Goal: Entertainment & Leisure: Browse casually

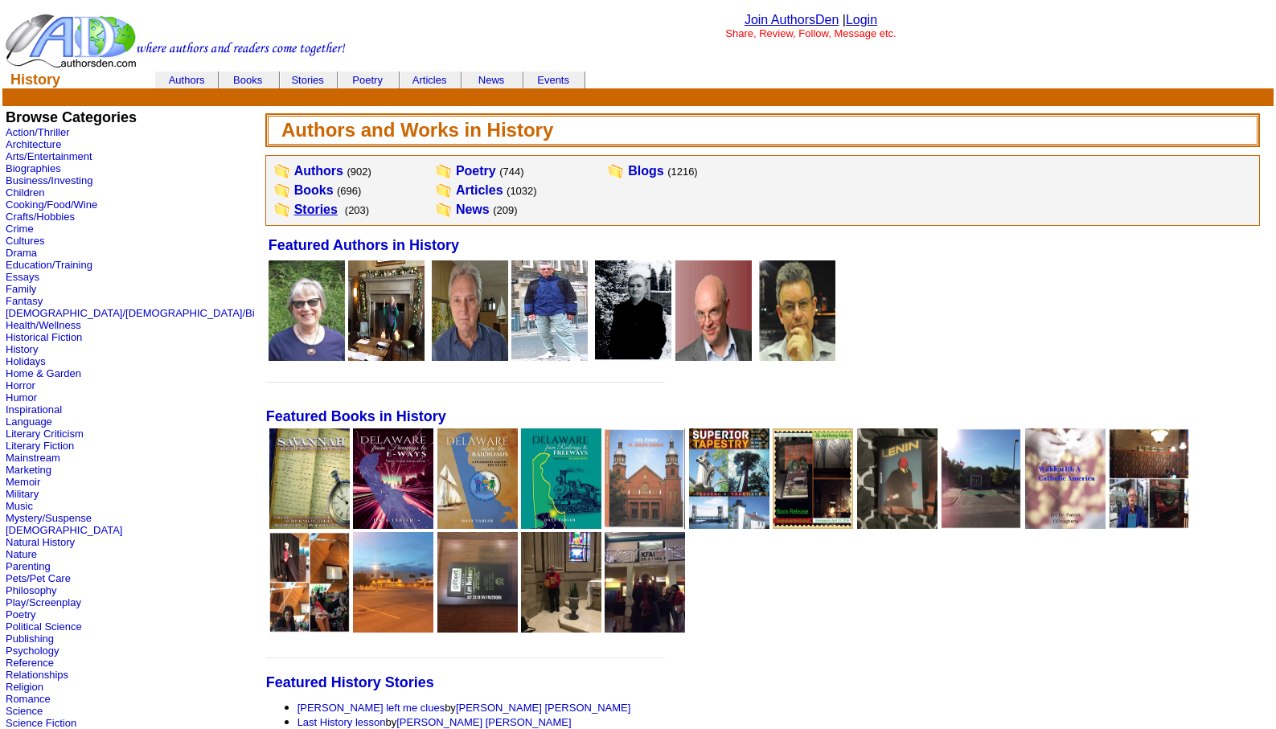
click at [294, 212] on link "Stories" at bounding box center [315, 210] width 43 height 14
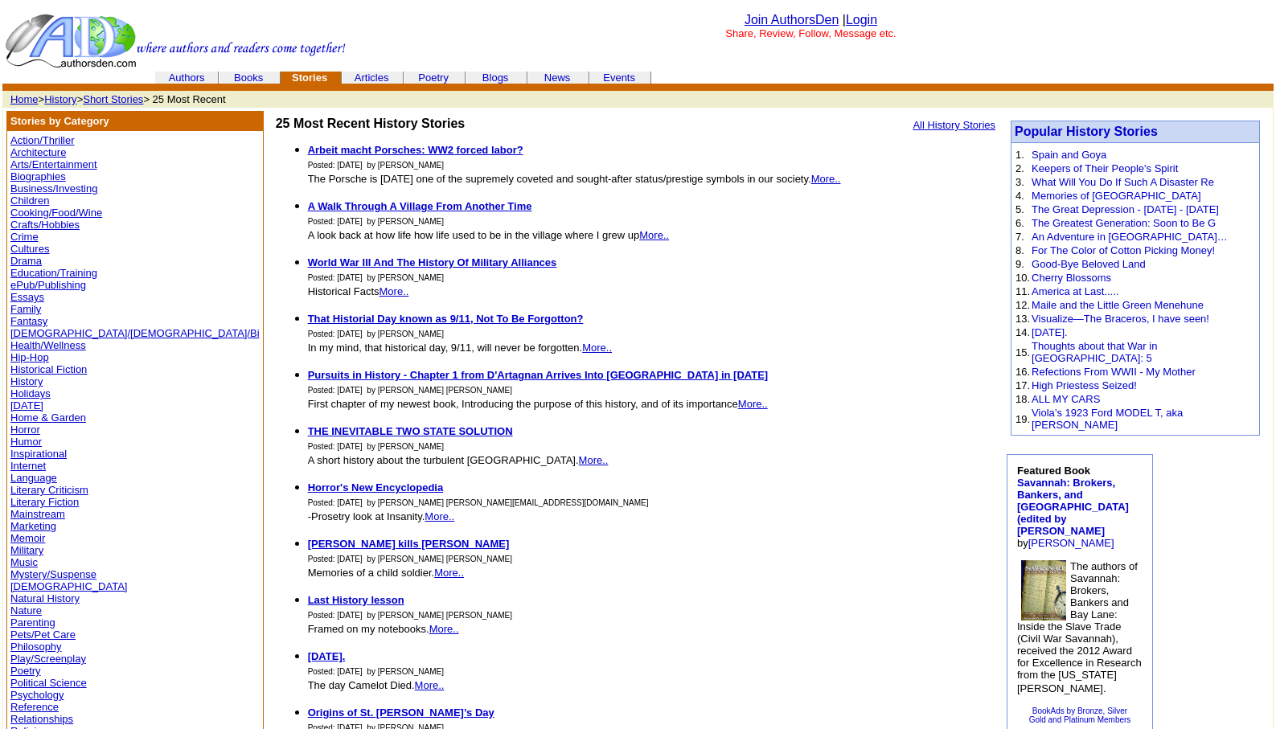
click at [32, 536] on link "Memoir" at bounding box center [27, 538] width 35 height 12
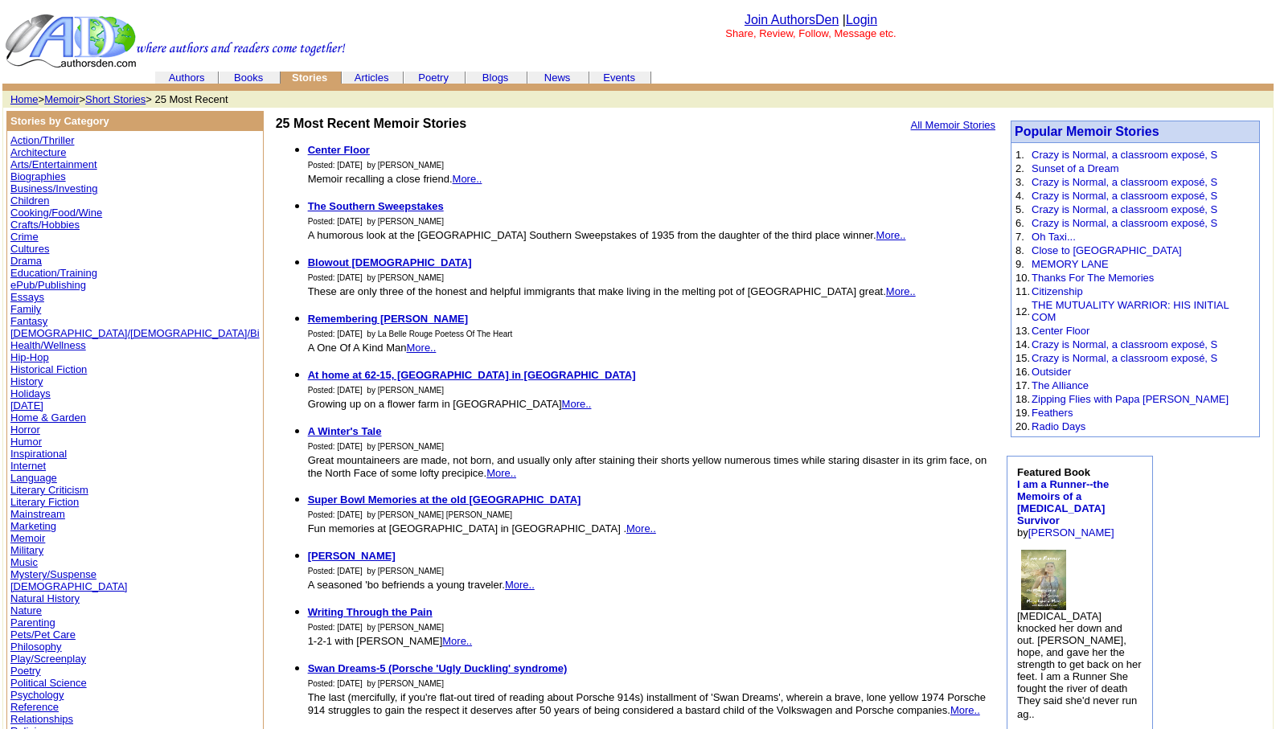
click at [42, 503] on link "Literary Fiction" at bounding box center [44, 502] width 68 height 12
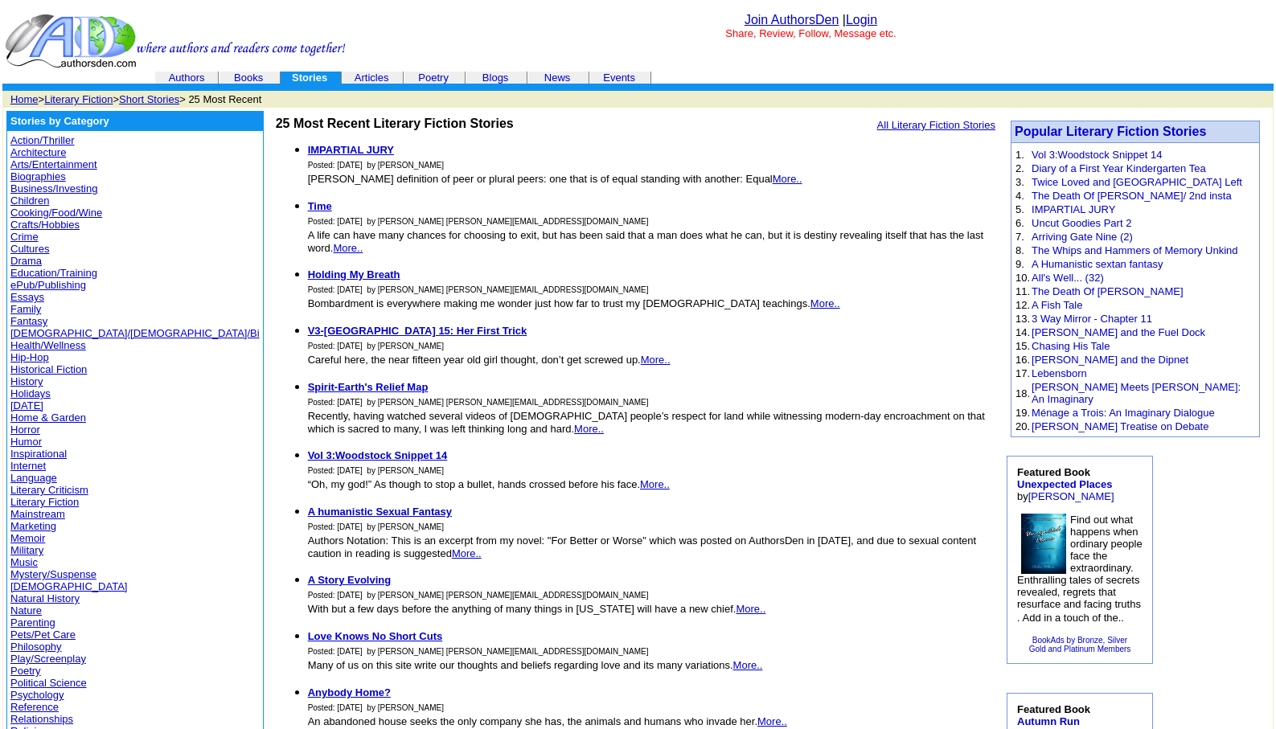
click at [49, 490] on link "Literary Criticism" at bounding box center [49, 490] width 78 height 12
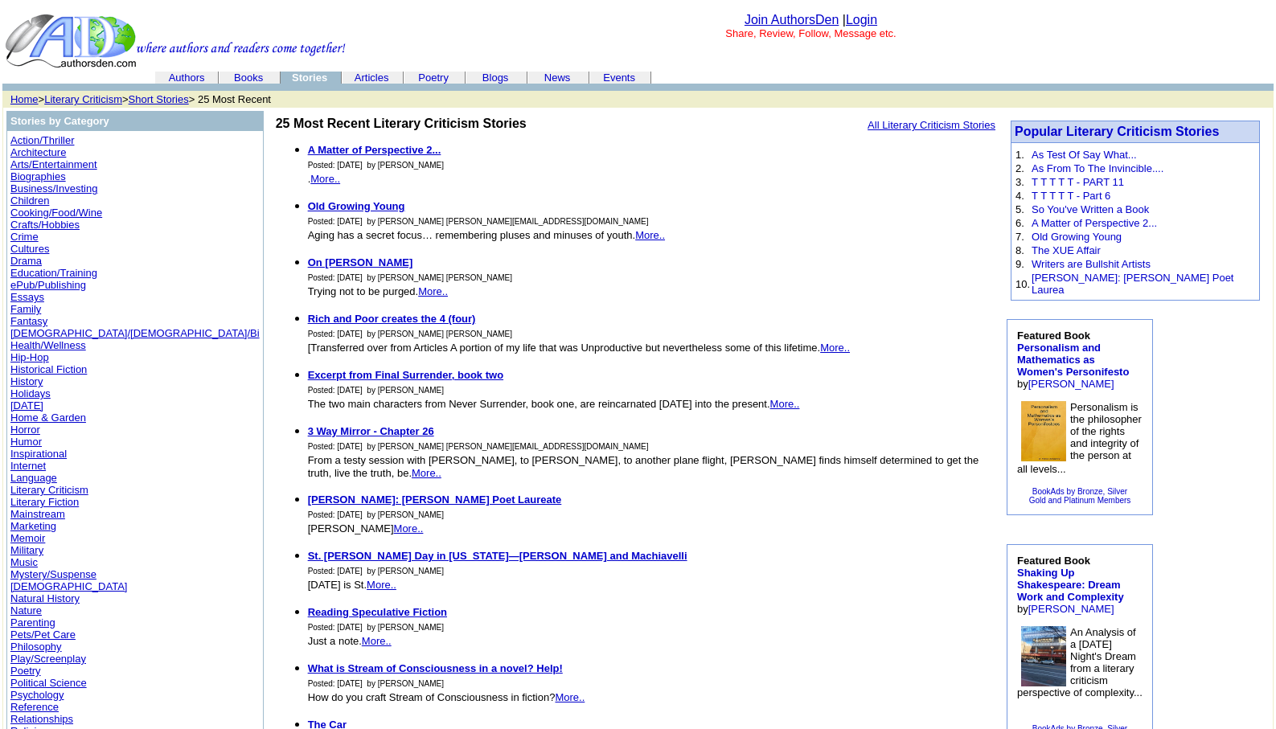
click at [19, 441] on link "Humor" at bounding box center [25, 442] width 31 height 12
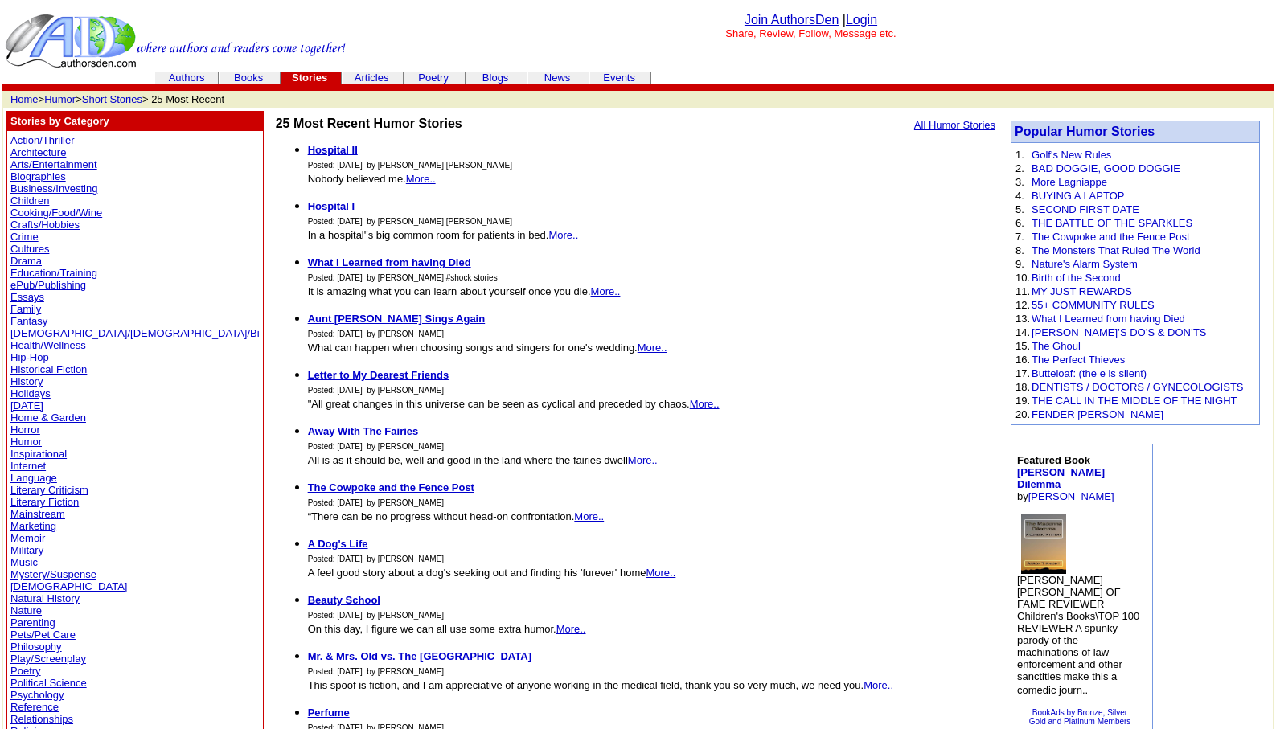
click at [24, 441] on link "Humor" at bounding box center [25, 442] width 31 height 12
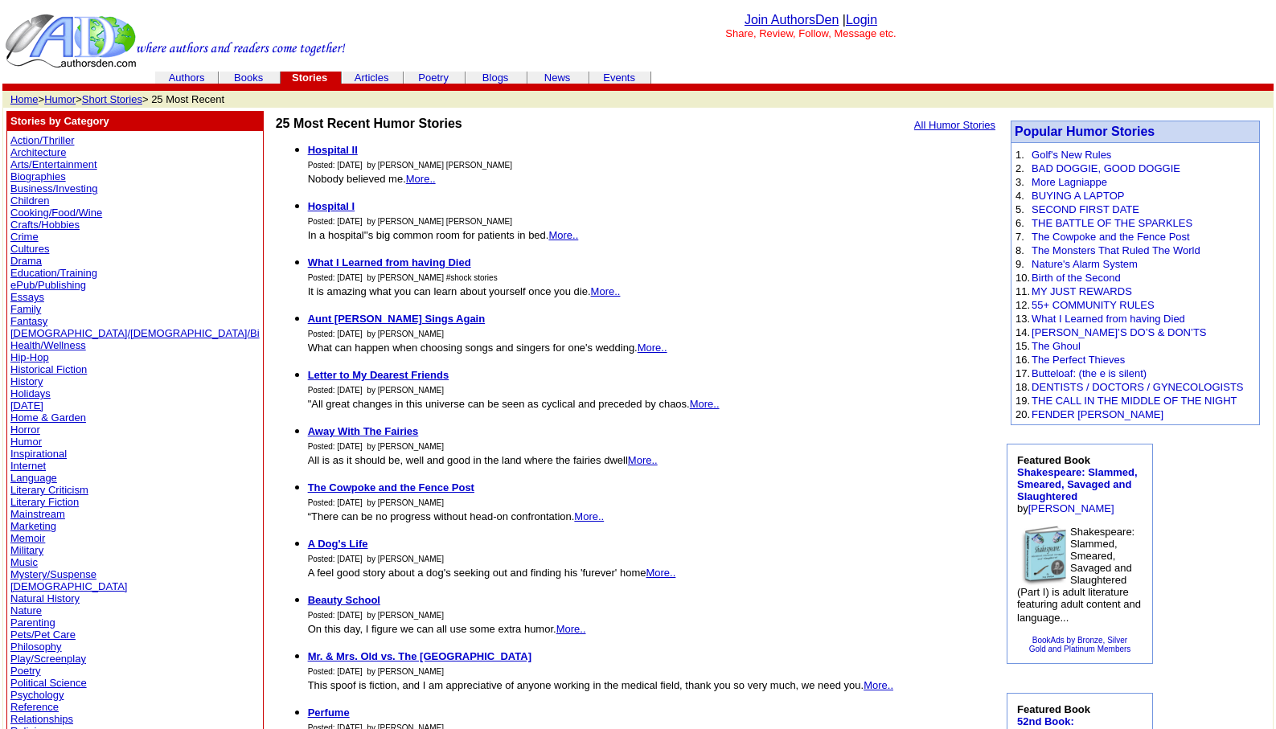
click at [60, 101] on link "Humor" at bounding box center [59, 99] width 31 height 12
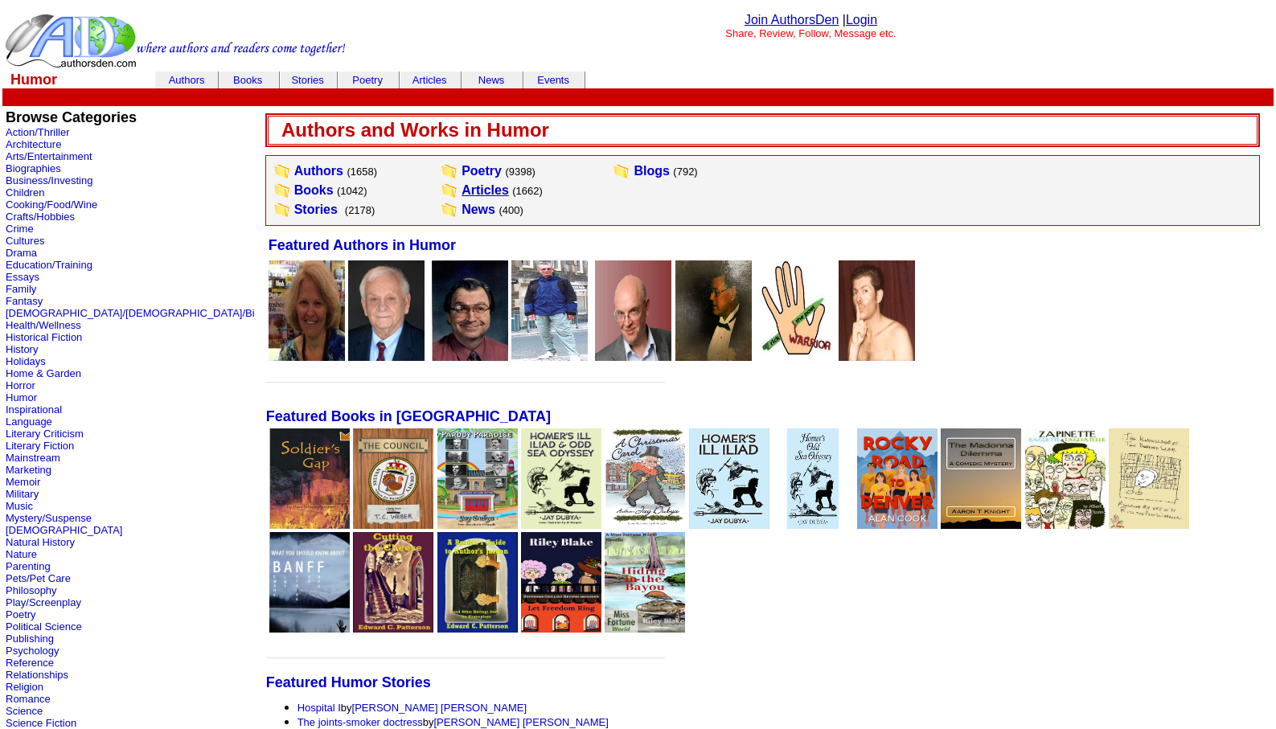
click at [462, 191] on link "Articles" at bounding box center [485, 190] width 47 height 14
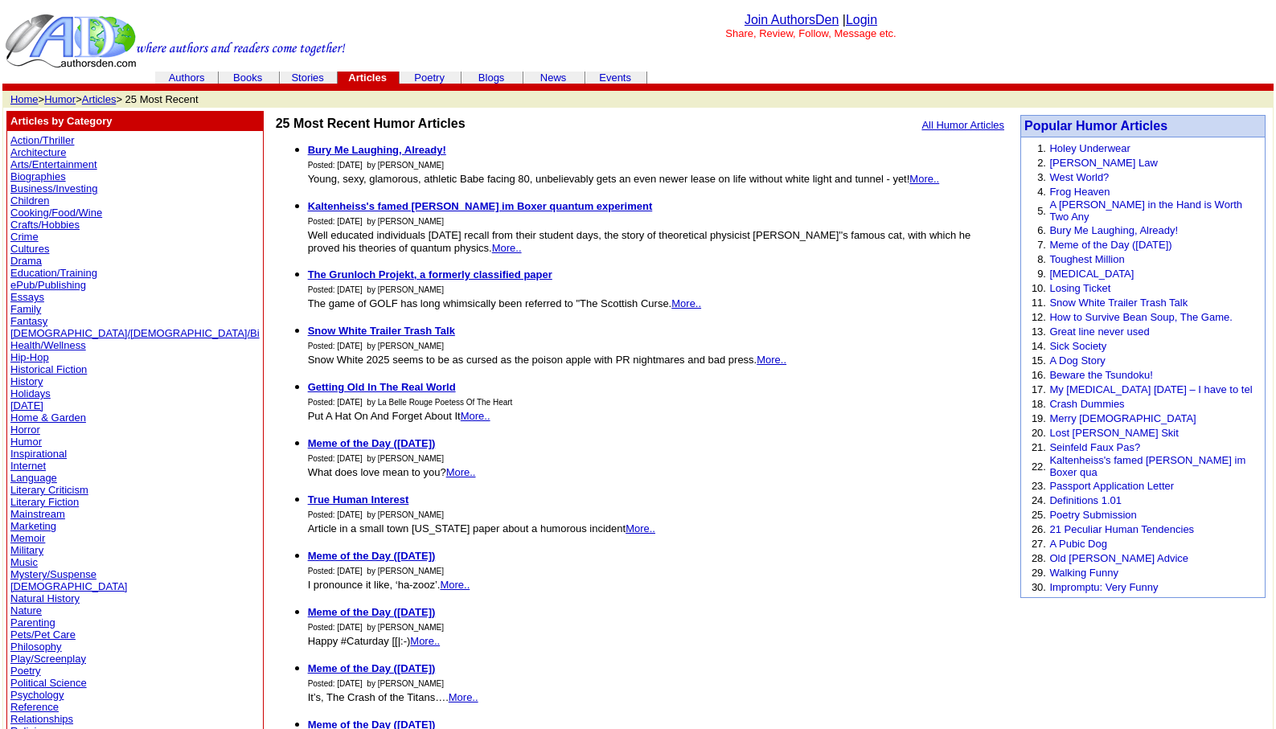
click at [24, 294] on link "Essays" at bounding box center [27, 297] width 34 height 12
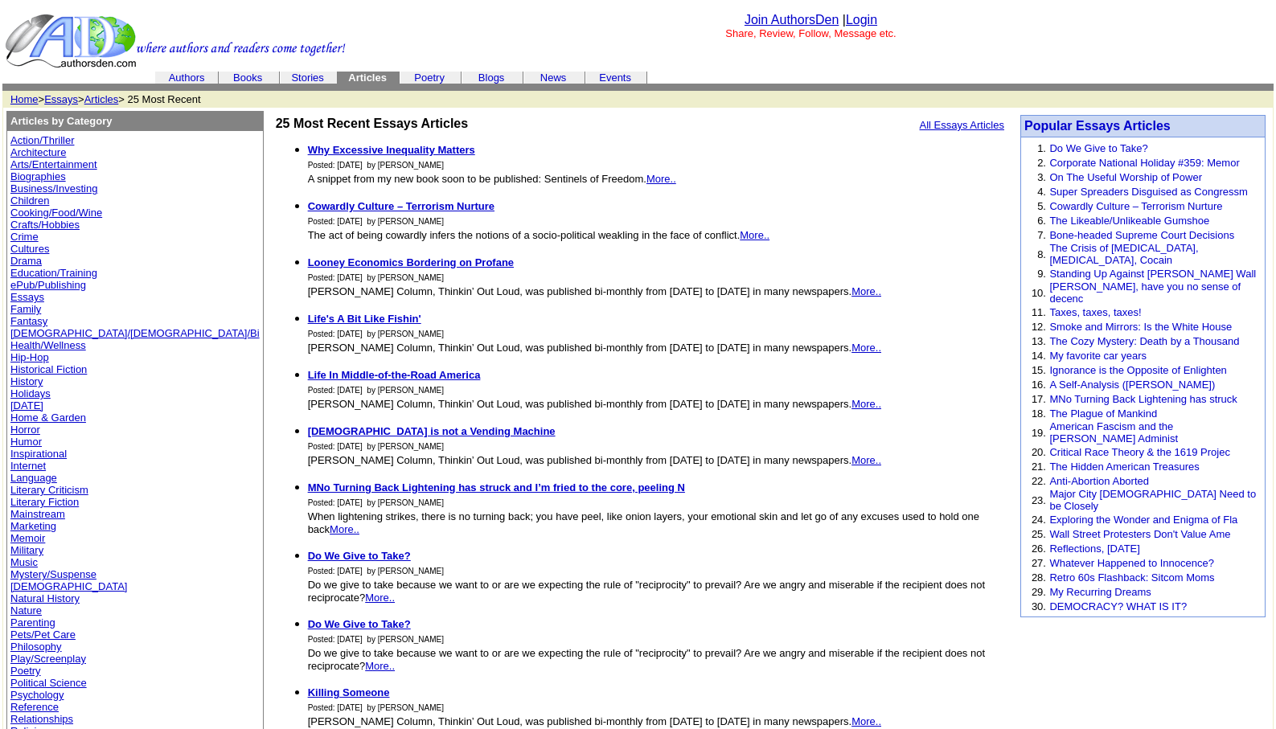
click at [59, 101] on link "Essays" at bounding box center [61, 99] width 34 height 12
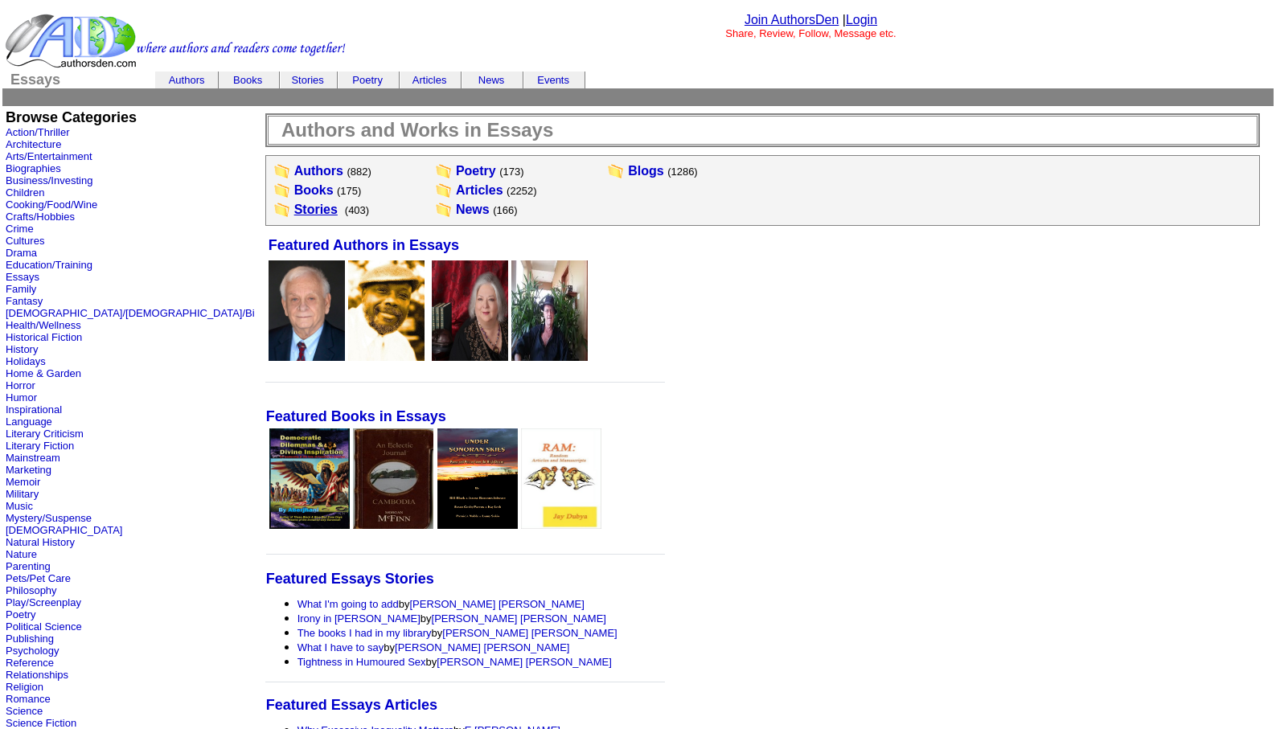
click at [294, 203] on link "Stories" at bounding box center [315, 210] width 43 height 14
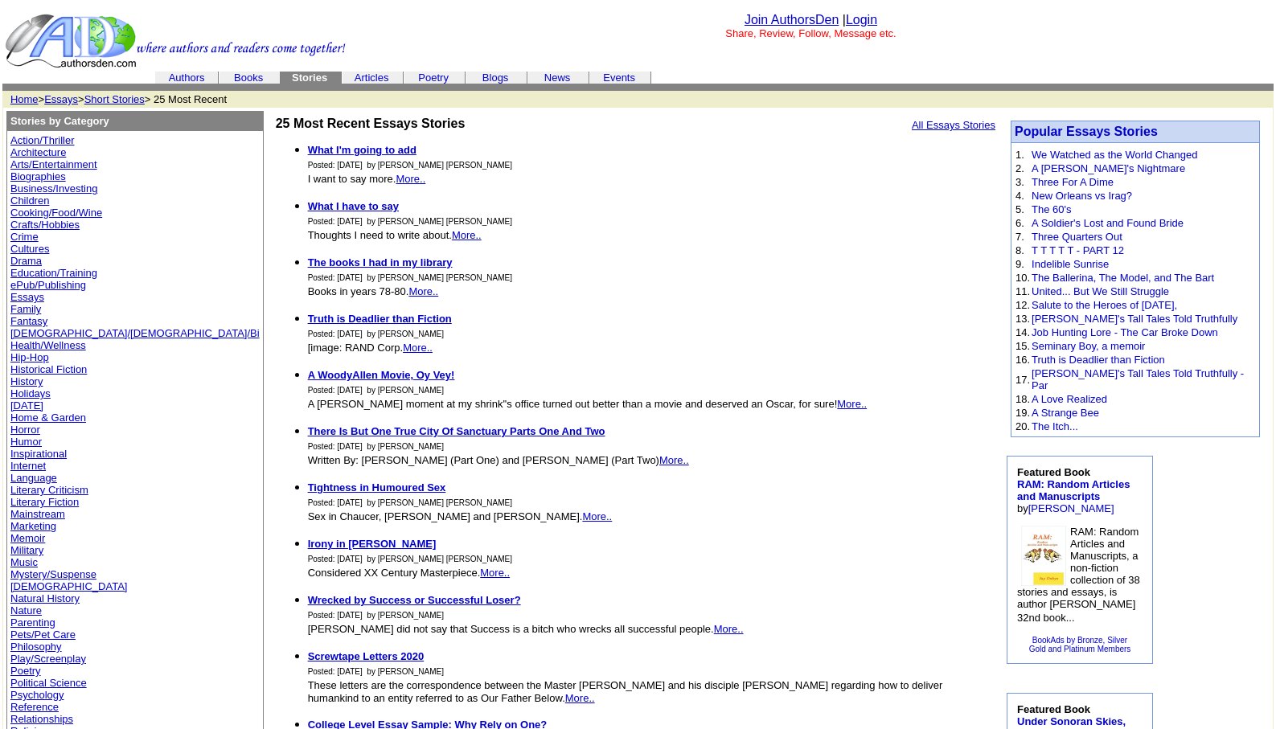
click at [37, 174] on link "Biographies" at bounding box center [37, 176] width 55 height 12
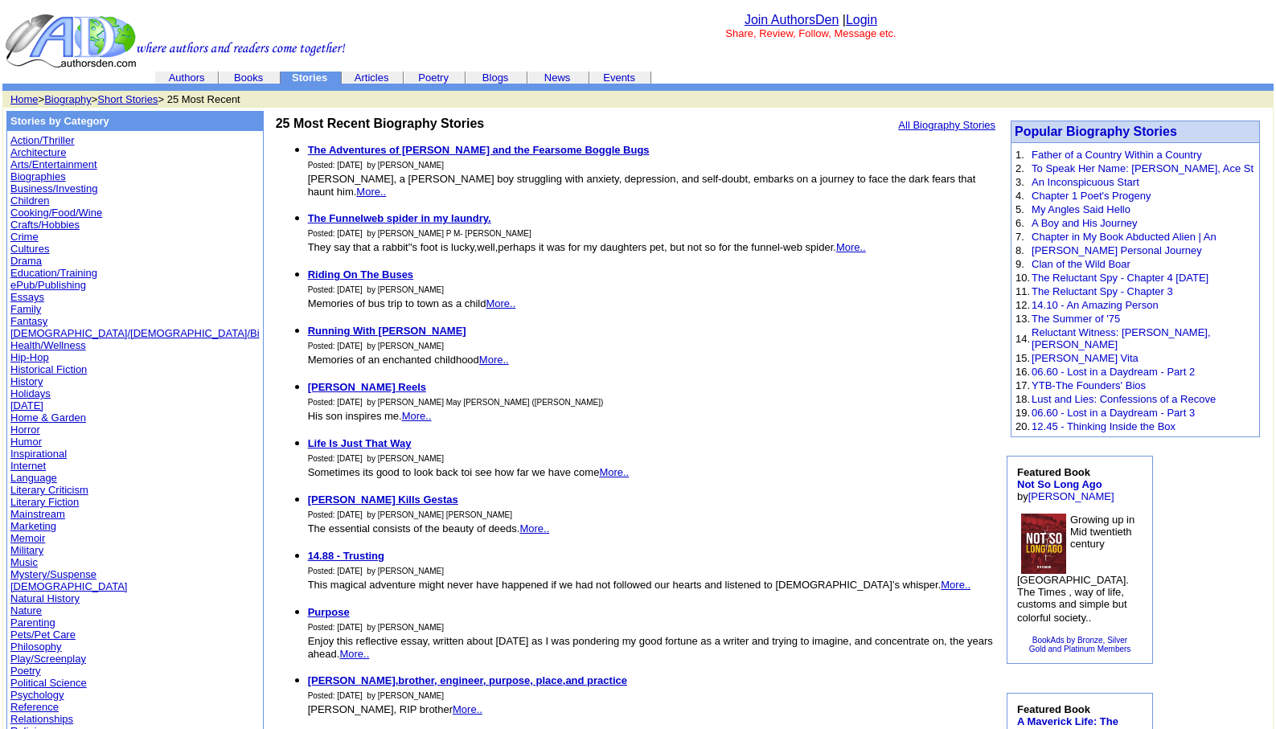
click at [55, 162] on link "Arts/Entertainment" at bounding box center [53, 164] width 87 height 12
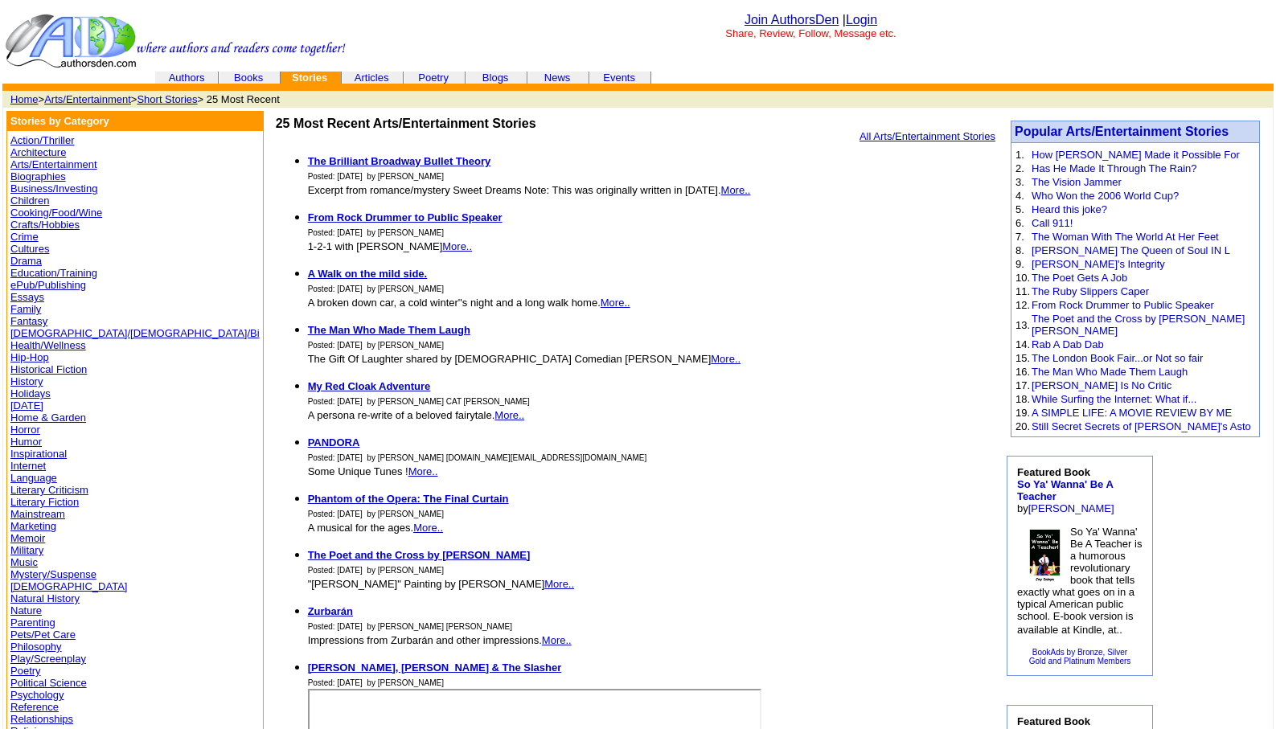
click at [55, 139] on link "Action/Thriller" at bounding box center [42, 140] width 64 height 12
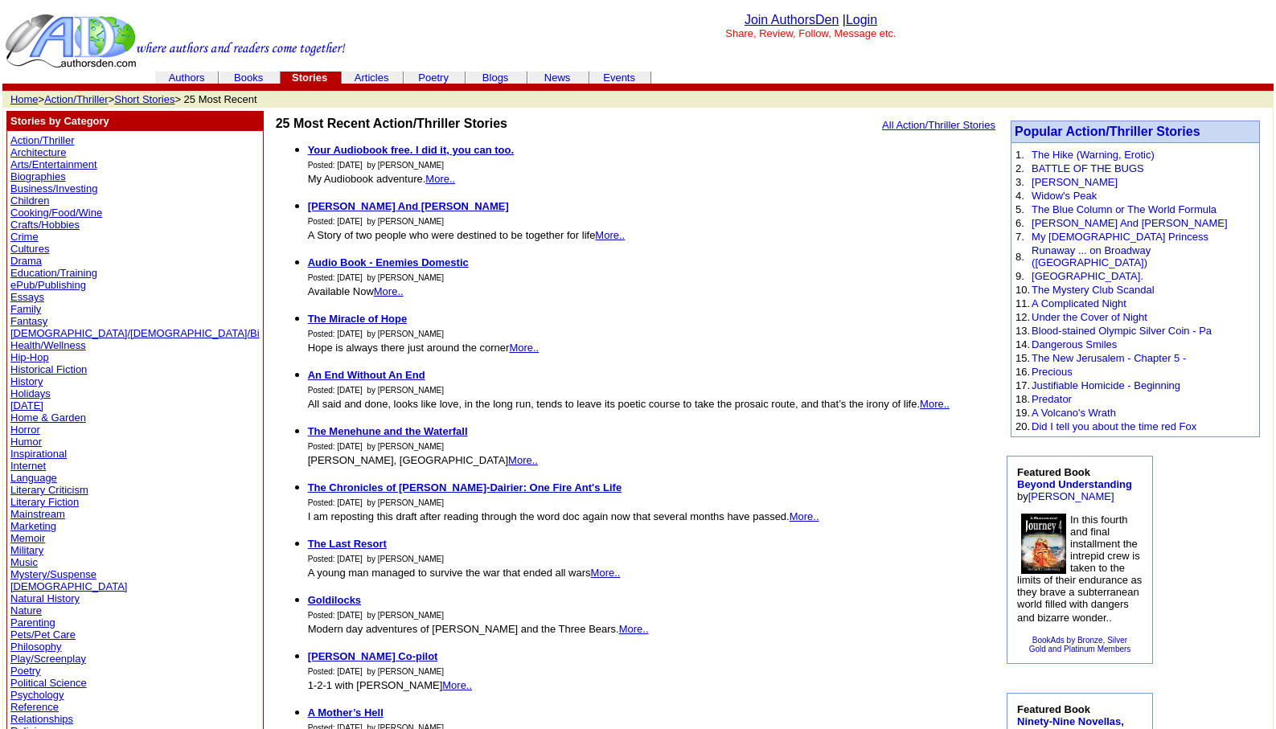
click at [42, 199] on link "Children" at bounding box center [29, 201] width 39 height 12
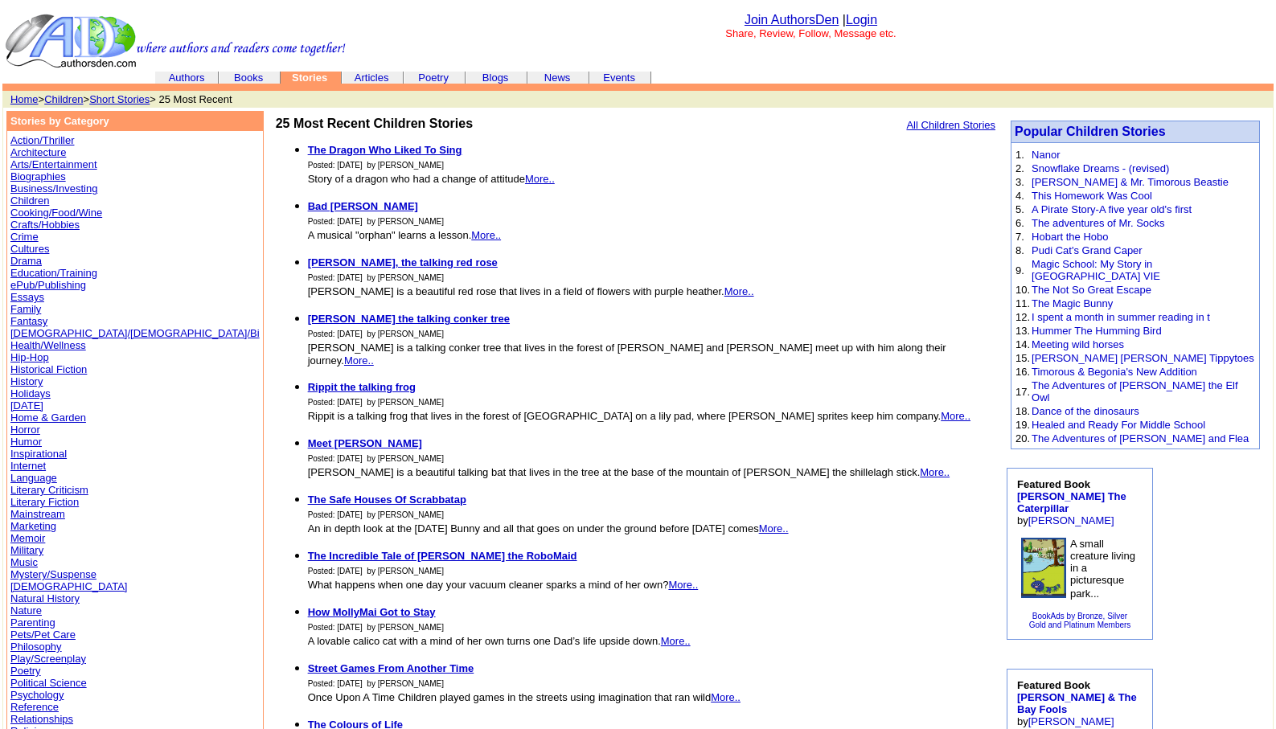
click at [64, 101] on link "Children" at bounding box center [63, 99] width 39 height 12
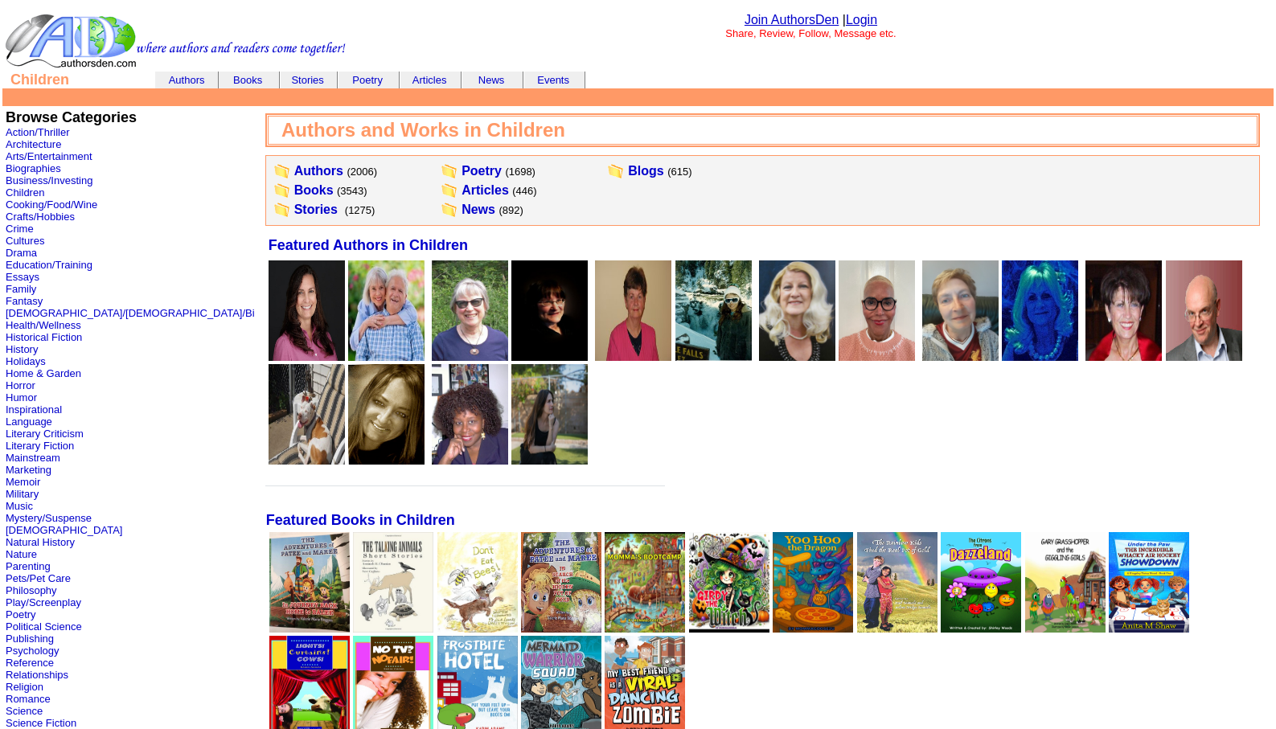
scroll to position [638, 0]
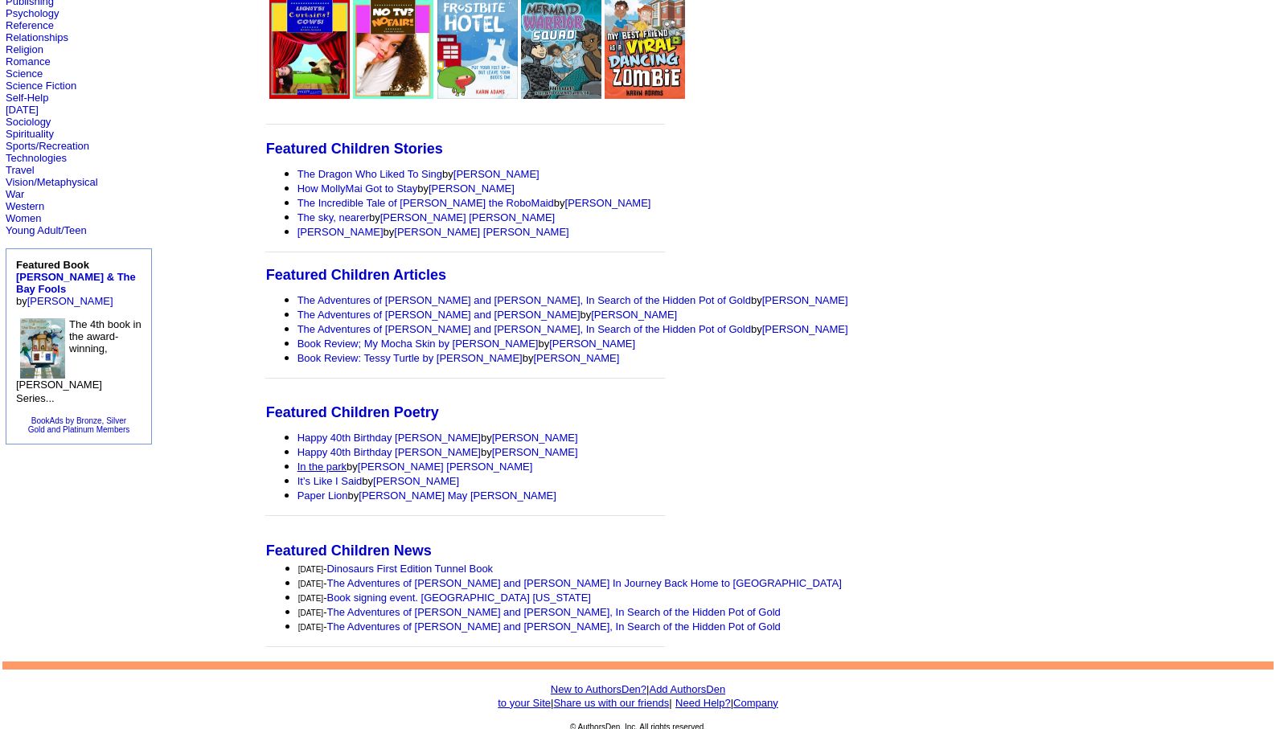
click at [298, 466] on link "In the park" at bounding box center [322, 467] width 49 height 12
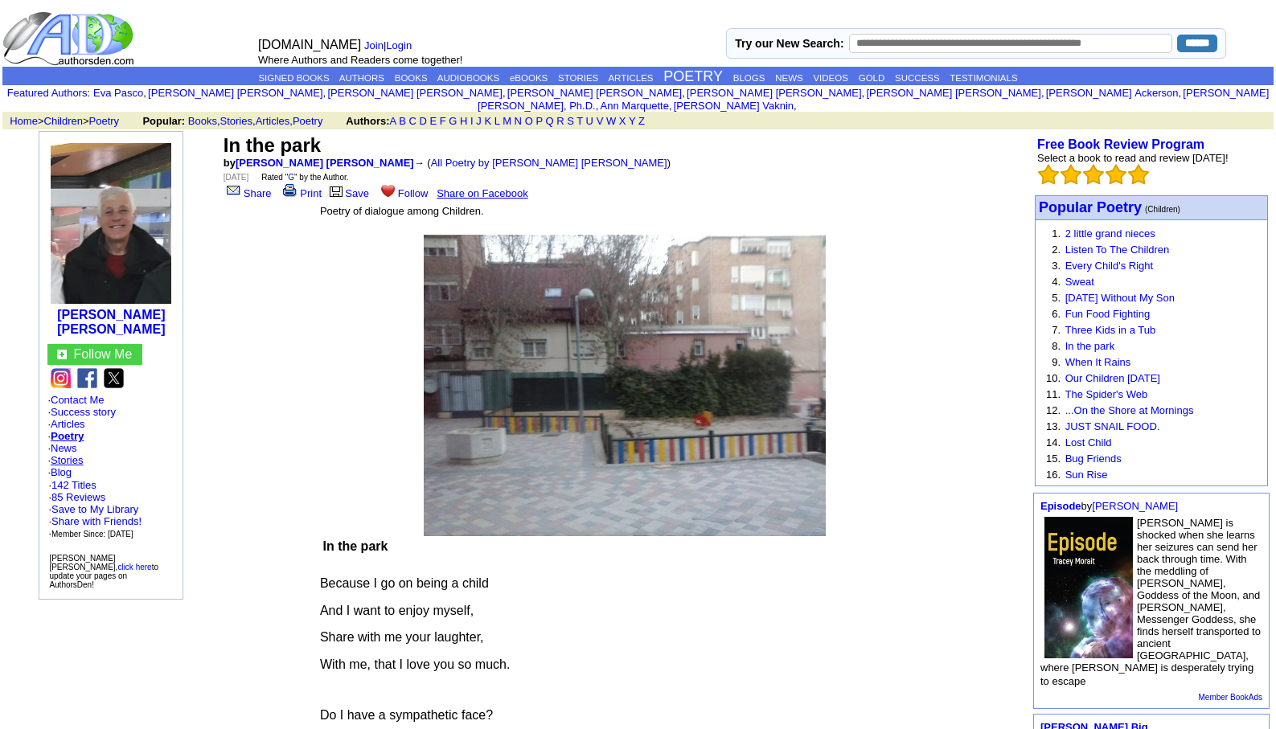
click at [68, 454] on link "Stories" at bounding box center [67, 460] width 32 height 12
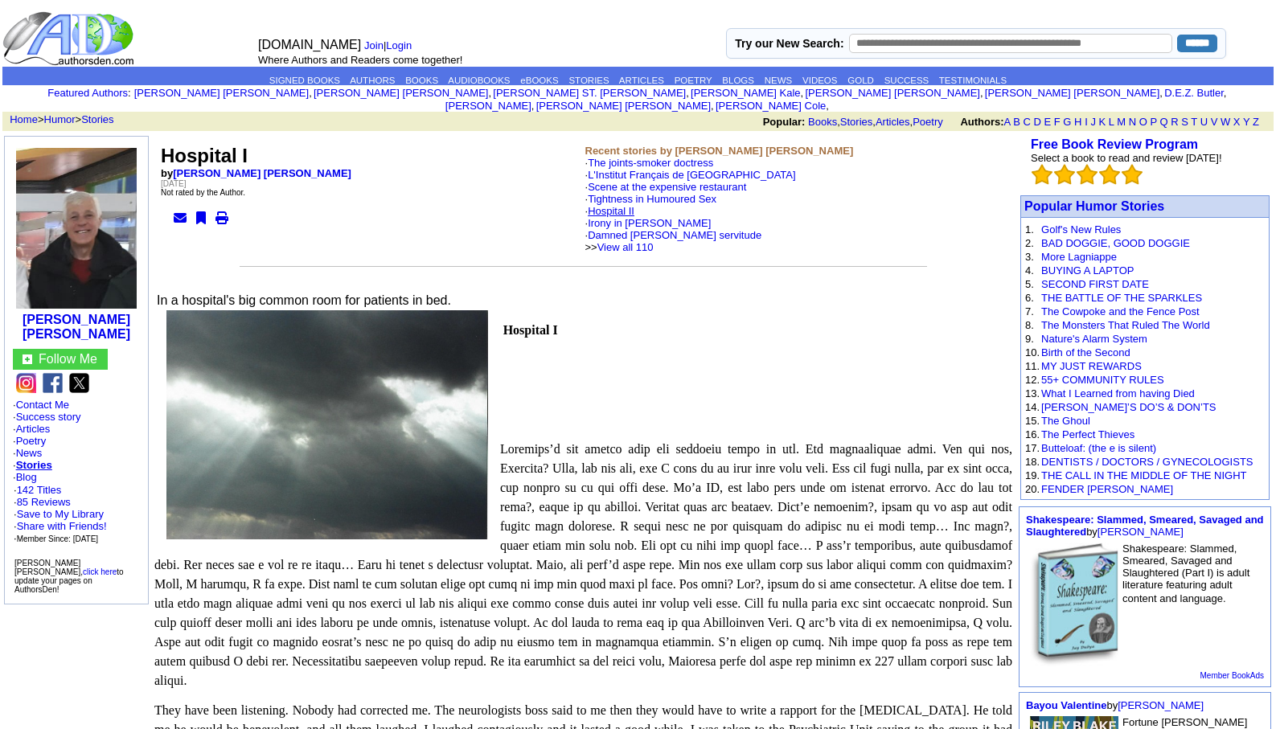
click at [619, 205] on link "Hospital II" at bounding box center [611, 211] width 47 height 12
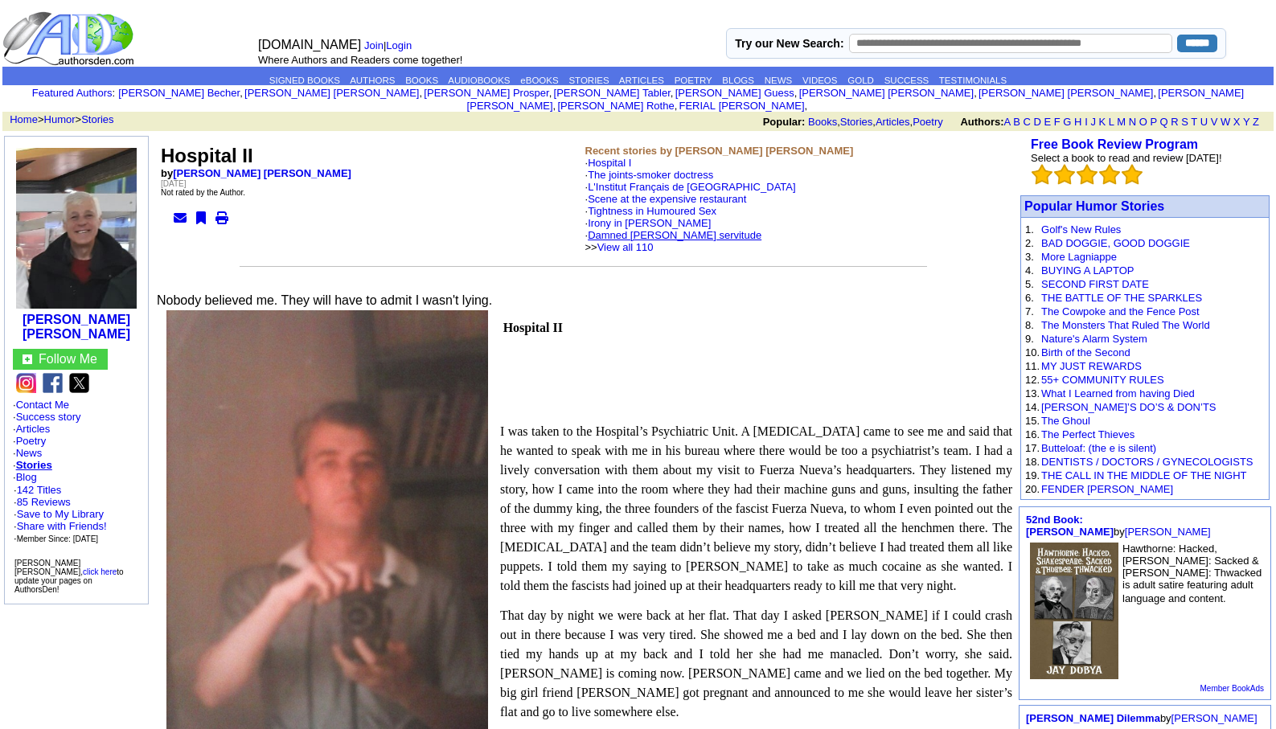
click at [635, 229] on link "Damned [PERSON_NAME] servitude" at bounding box center [675, 235] width 174 height 12
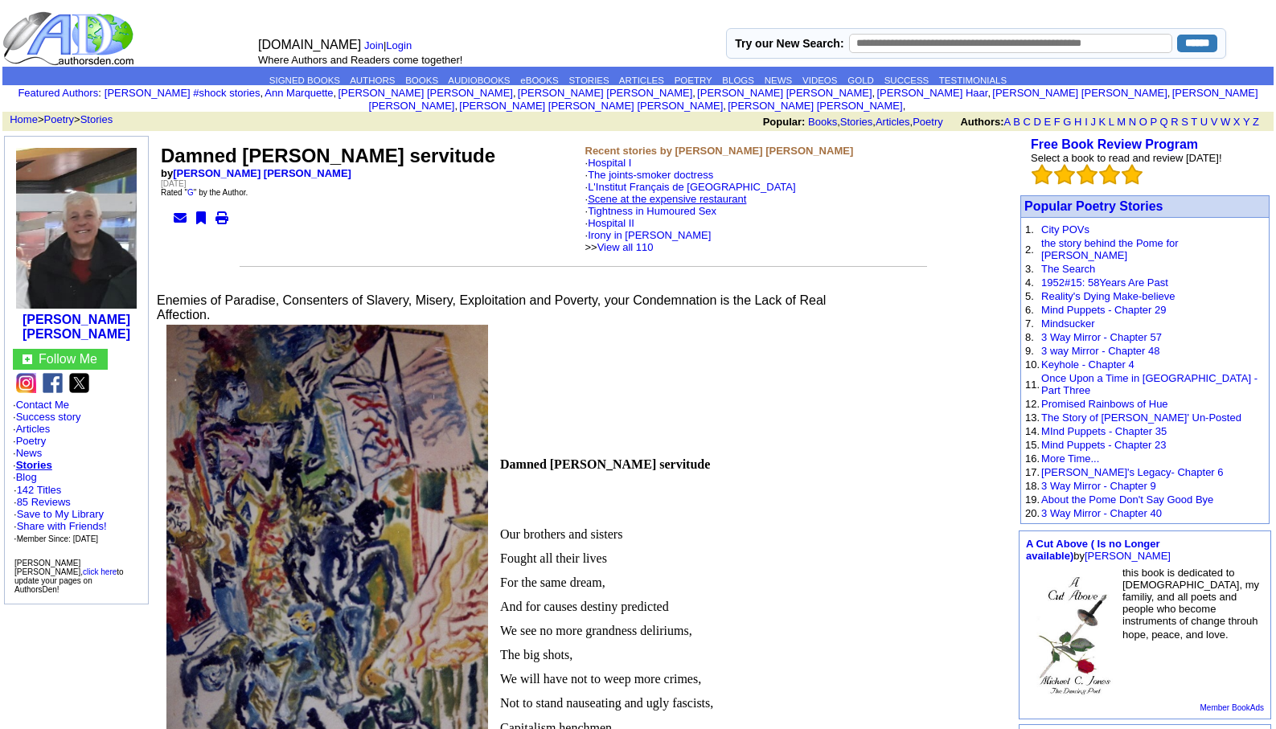
click at [632, 193] on link "Scene at the expensive restaurant" at bounding box center [667, 199] width 158 height 12
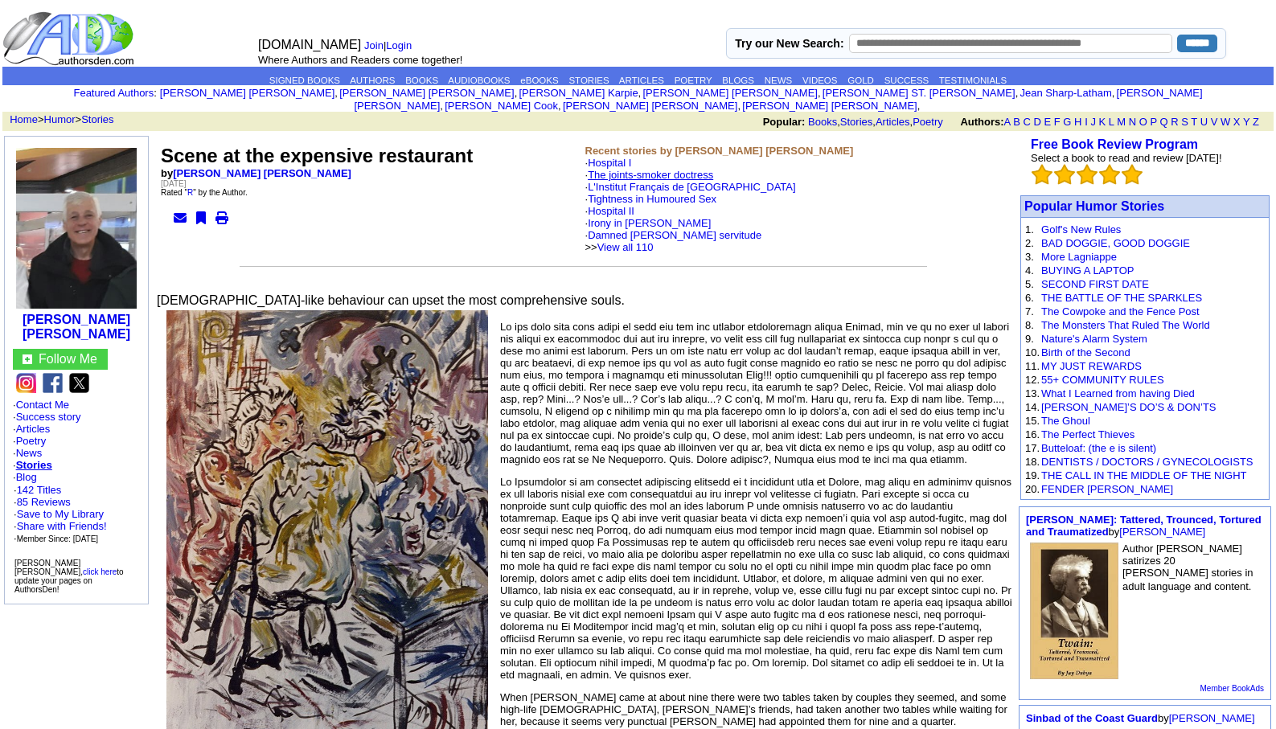
click at [636, 169] on link "The joints-smoker doctress" at bounding box center [650, 175] width 125 height 12
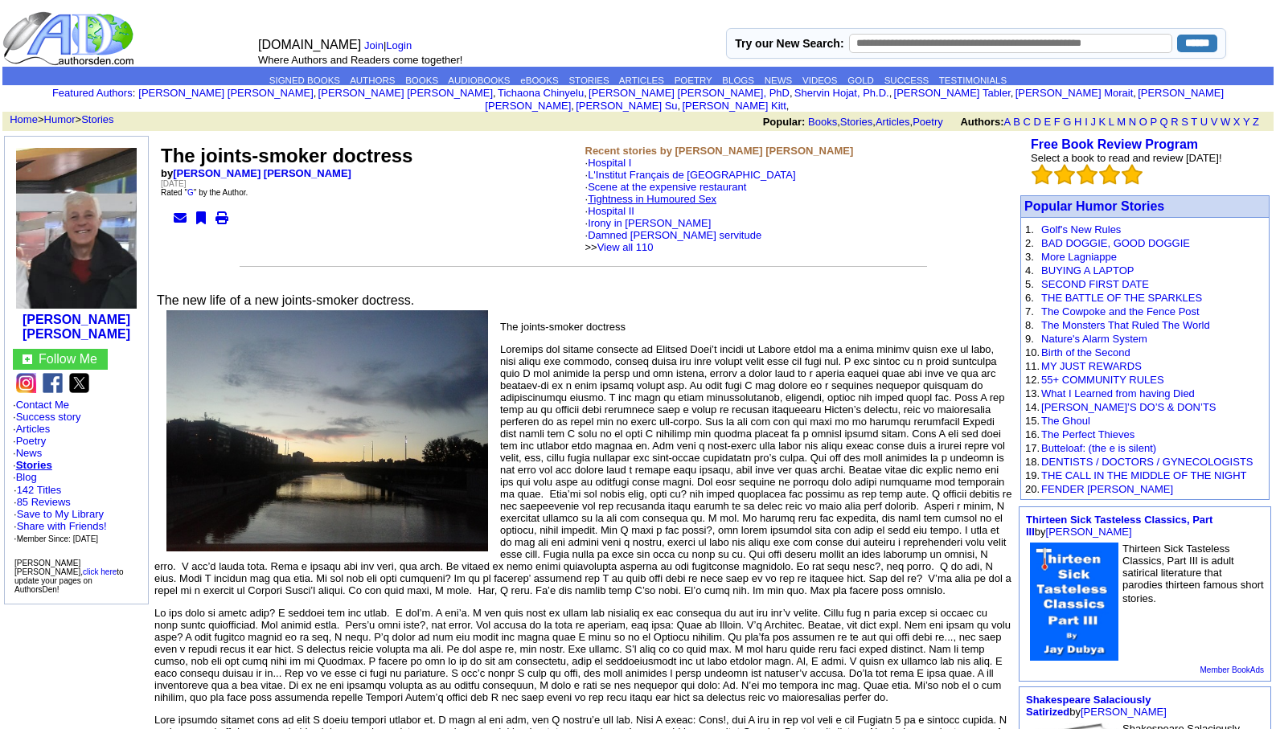
click at [633, 193] on link "Tightness in Humoured Sex" at bounding box center [652, 199] width 129 height 12
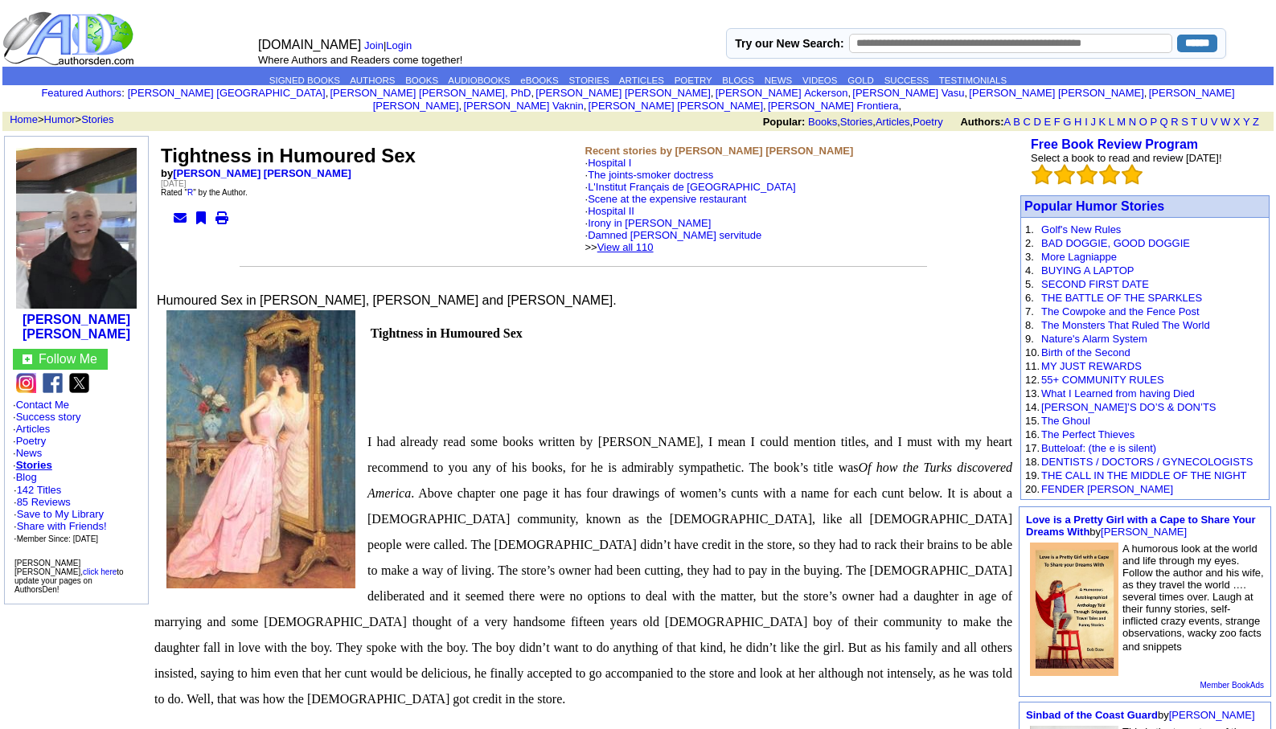
click at [654, 241] on link "View all 110" at bounding box center [625, 247] width 56 height 12
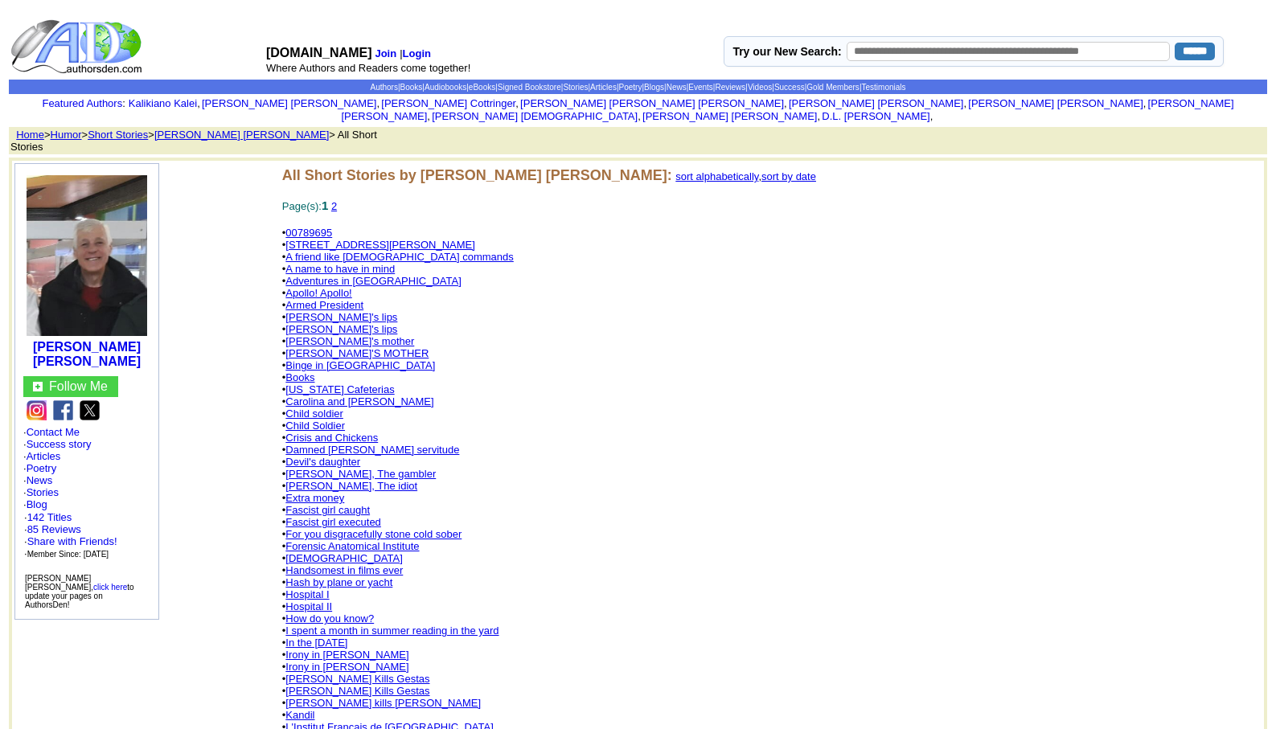
click at [339, 384] on link "[US_STATE] Cafeterias" at bounding box center [339, 390] width 109 height 12
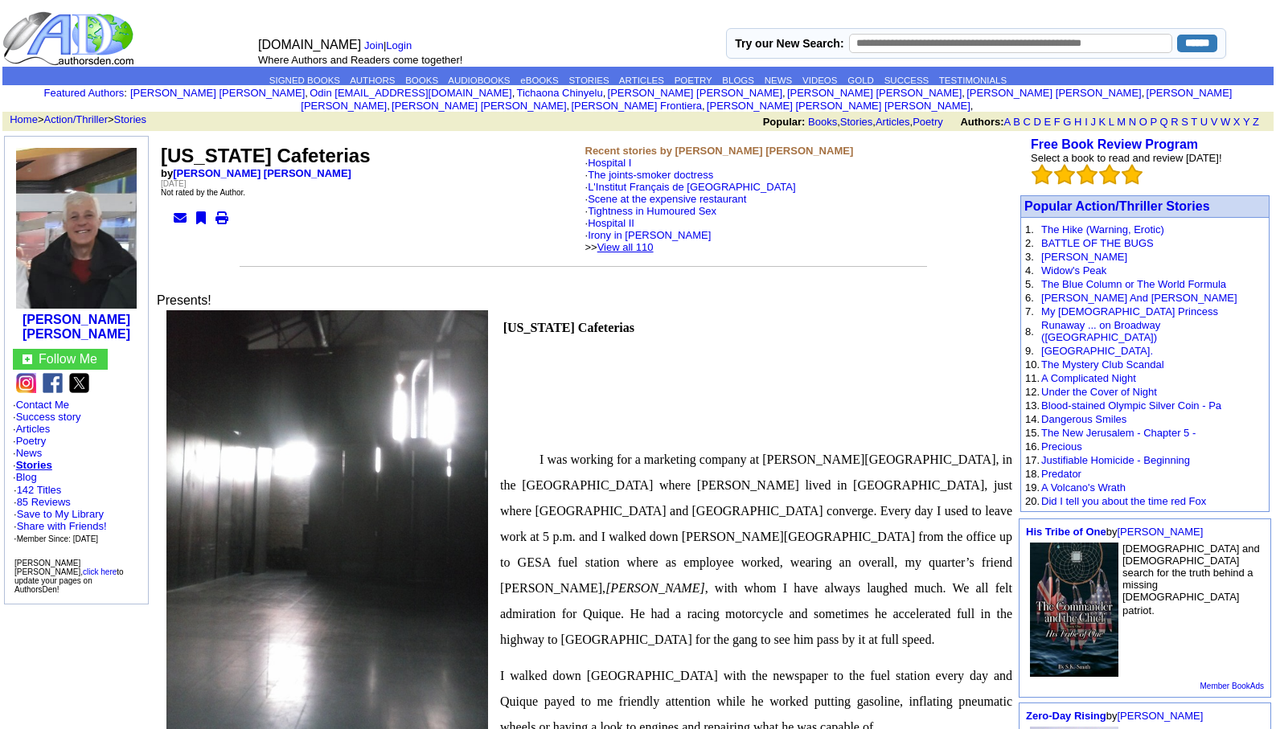
click at [654, 241] on link "View all 110" at bounding box center [625, 247] width 56 height 12
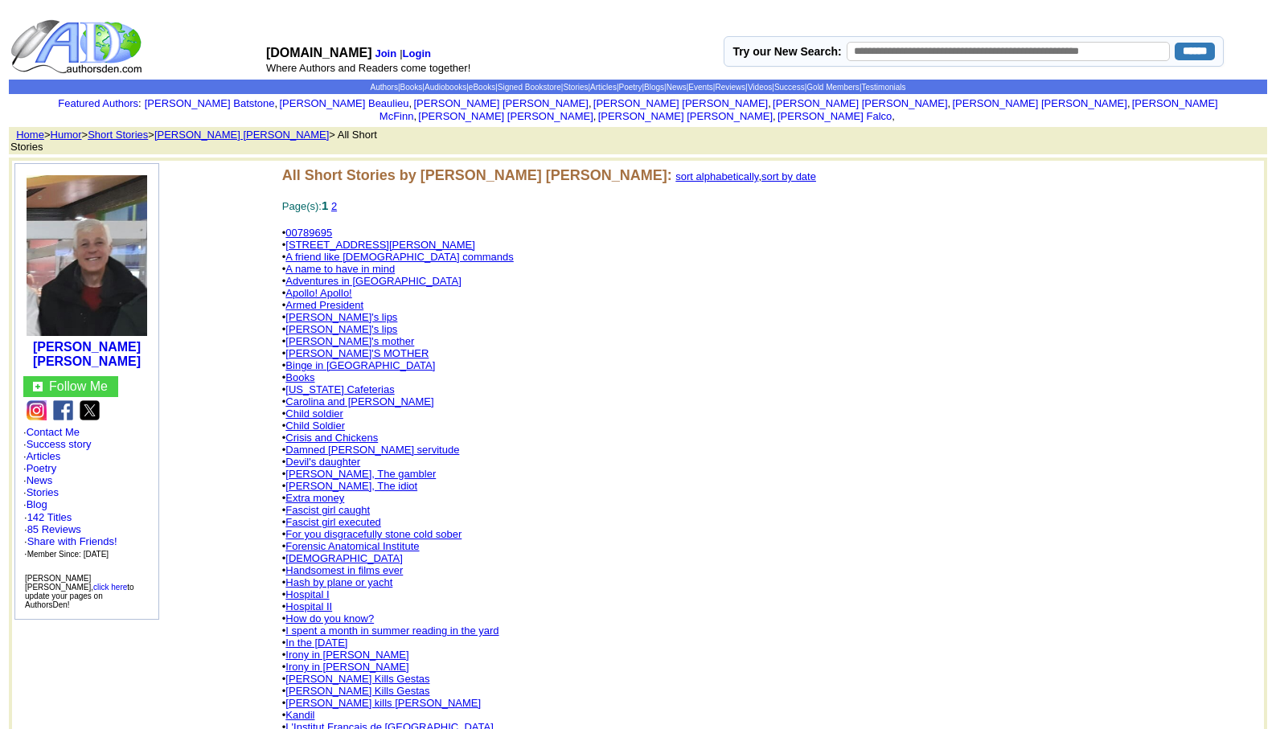
click at [343, 504] on link "Fascist girl caught" at bounding box center [327, 510] width 84 height 12
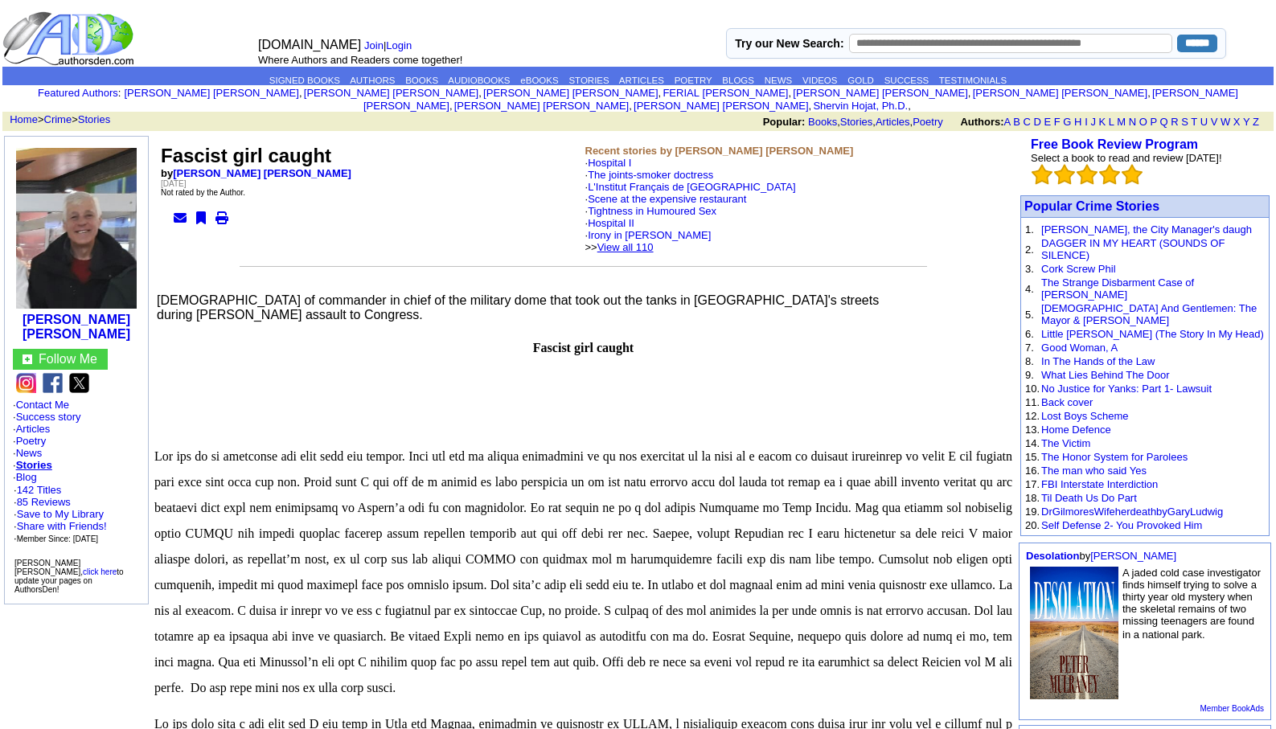
click at [654, 241] on link "View all 110" at bounding box center [625, 247] width 56 height 12
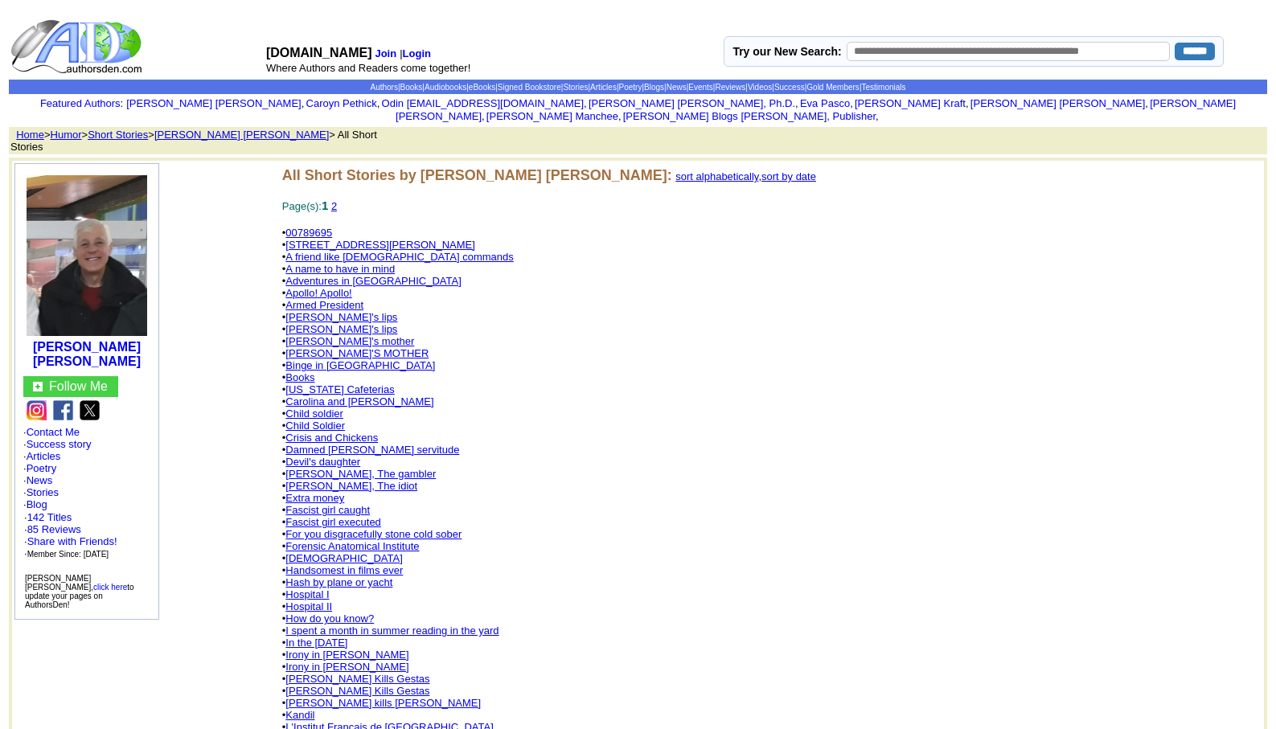
click at [365, 540] on link "Forensic Anatomical Institute" at bounding box center [351, 546] width 133 height 12
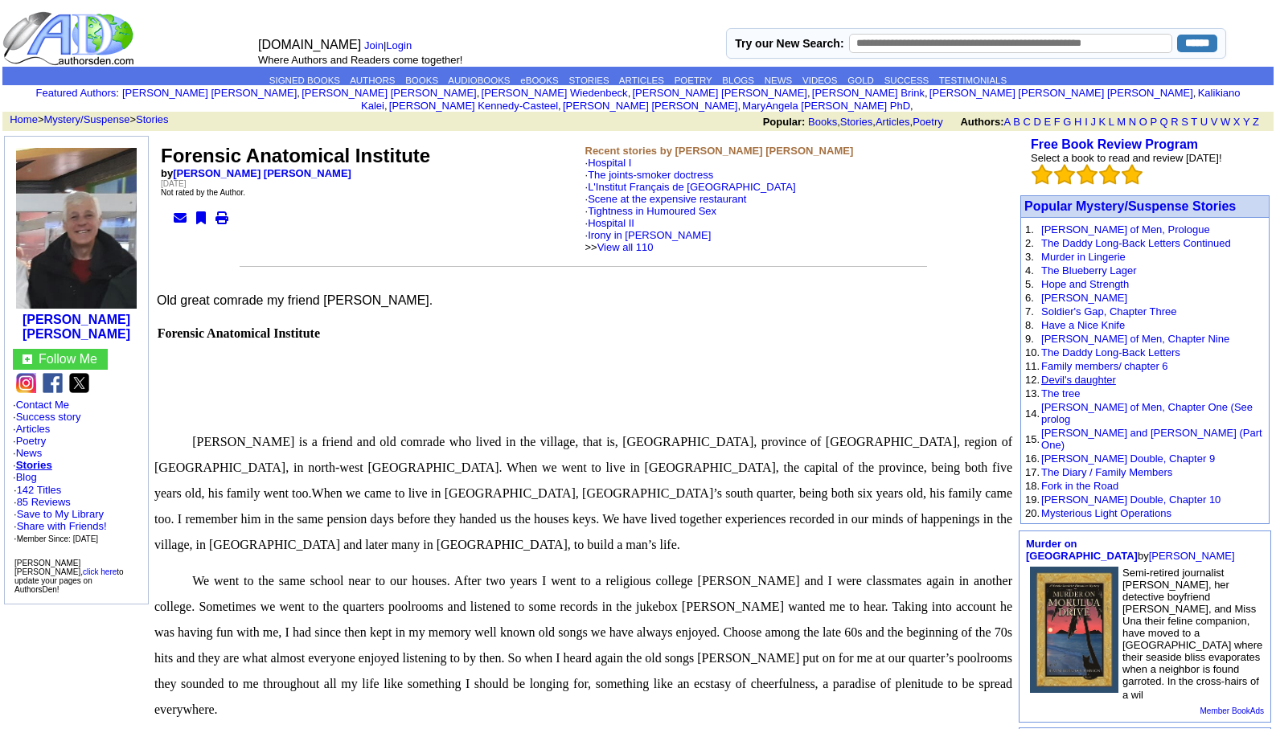
click at [1072, 374] on link "Devil's daughter" at bounding box center [1078, 380] width 75 height 12
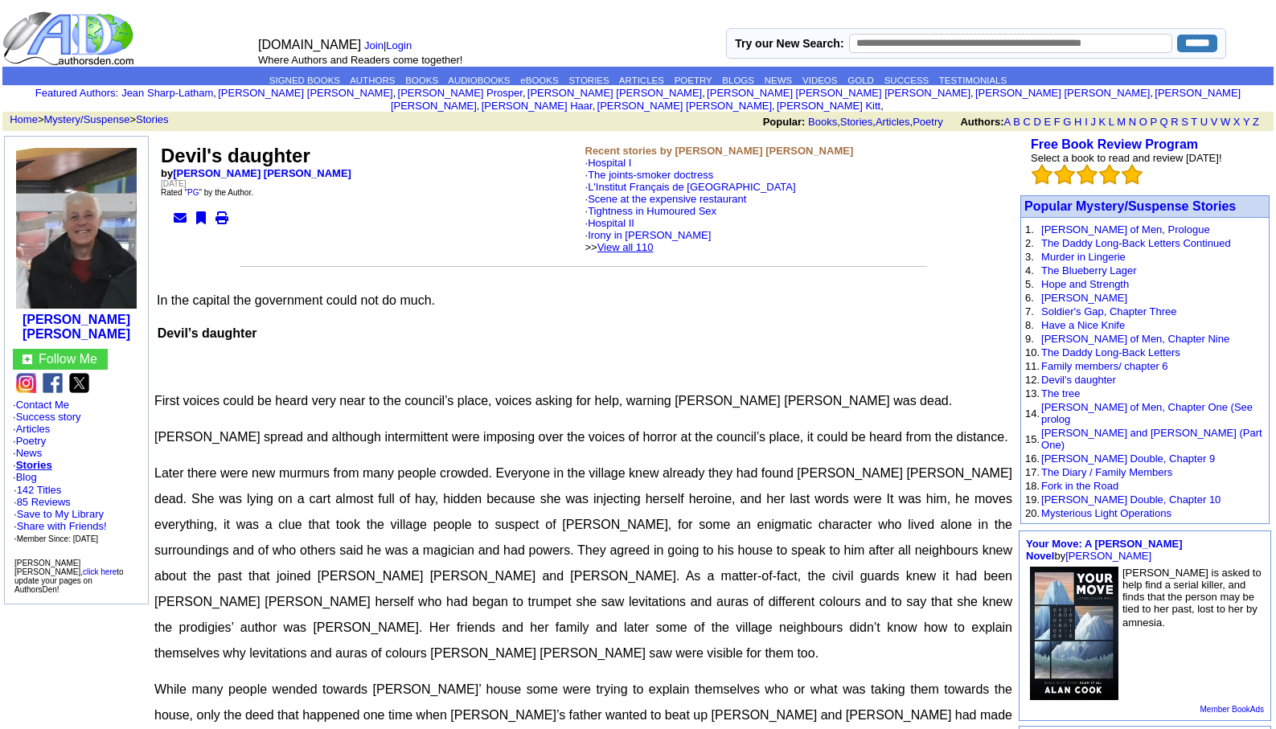
click at [654, 241] on link "View all 110" at bounding box center [625, 247] width 56 height 12
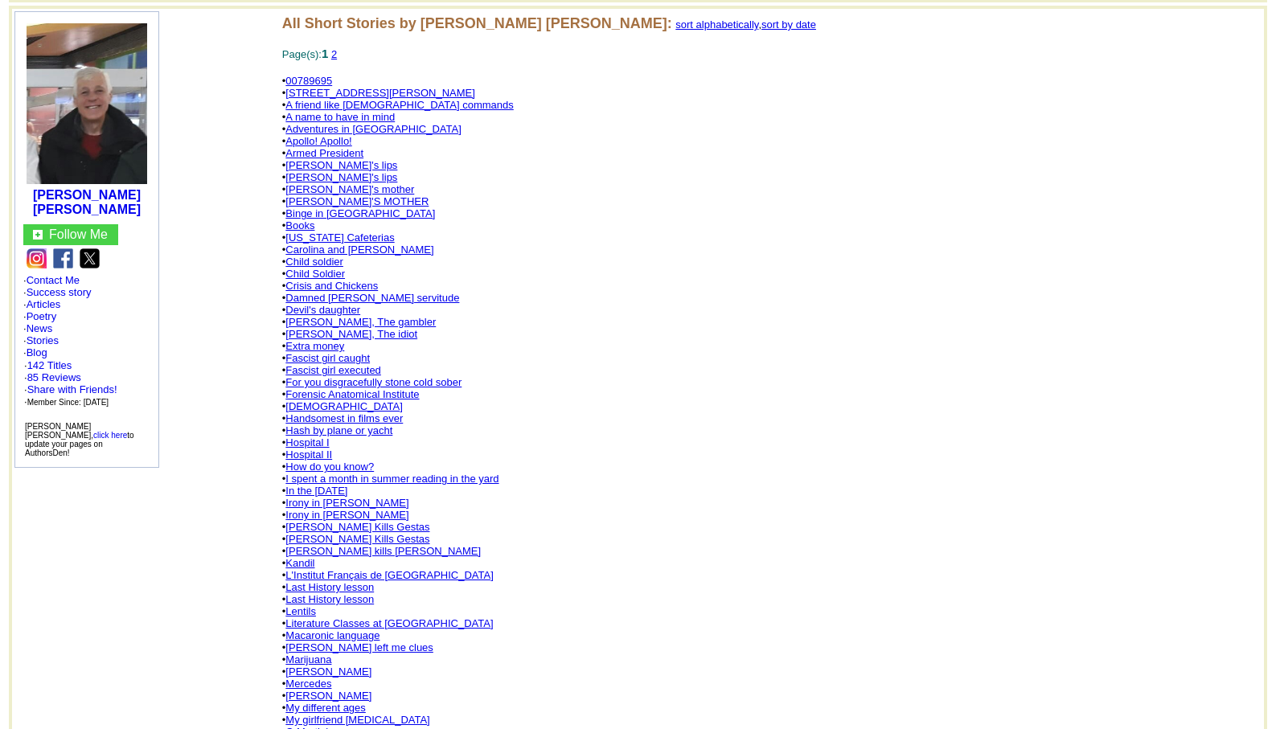
scroll to position [322, 0]
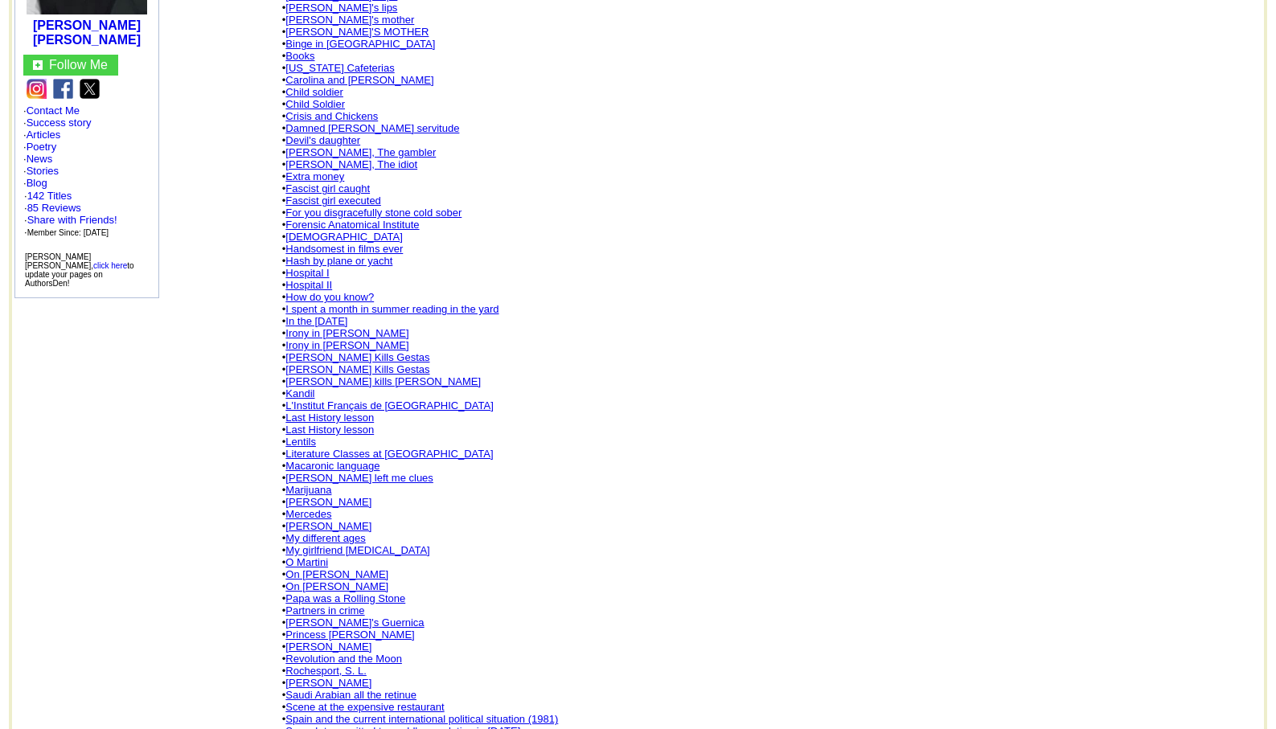
click at [343, 605] on link "Partners in crime" at bounding box center [324, 611] width 79 height 12
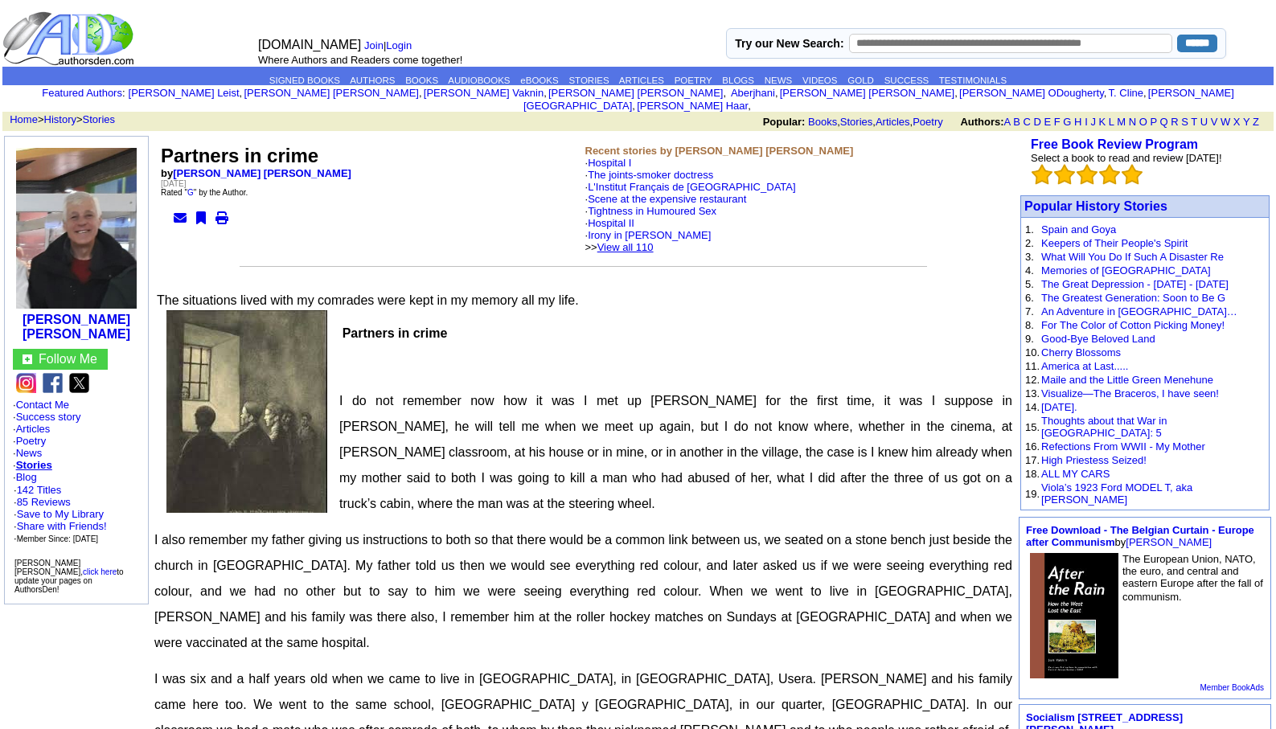
click at [651, 241] on link "View all 110" at bounding box center [625, 247] width 56 height 12
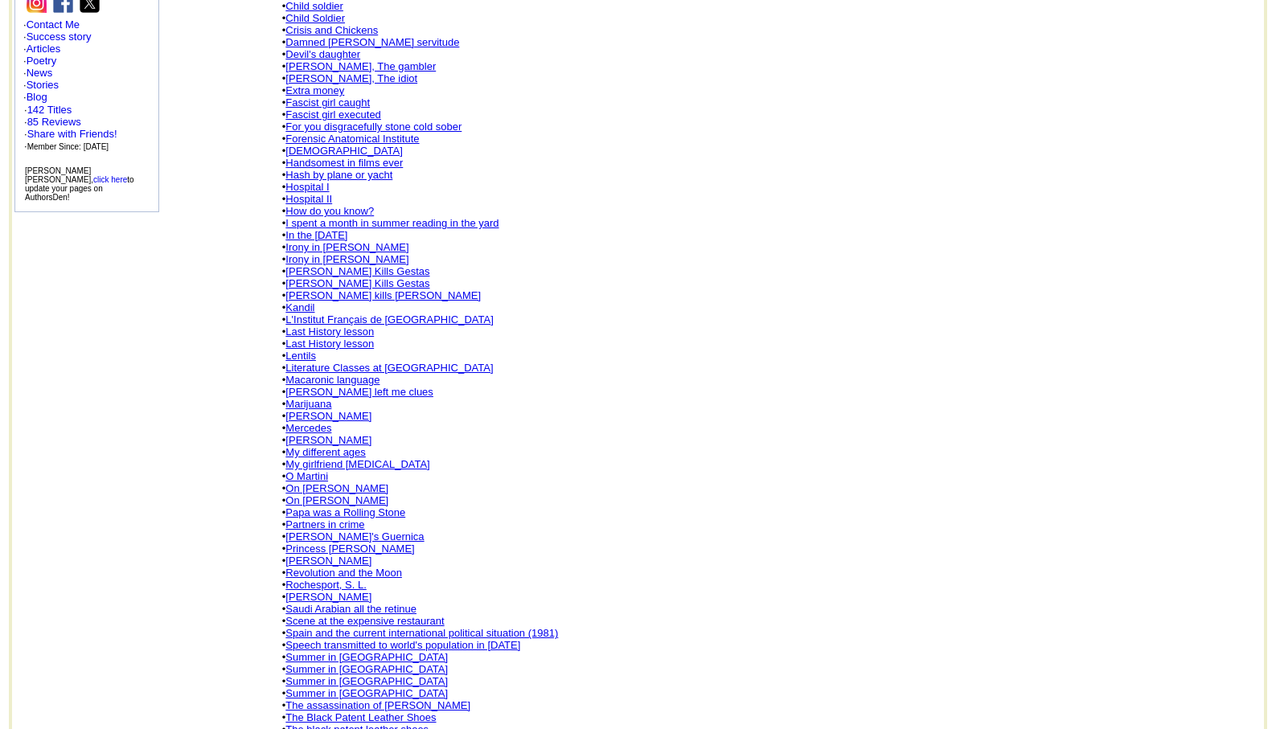
scroll to position [418, 0]
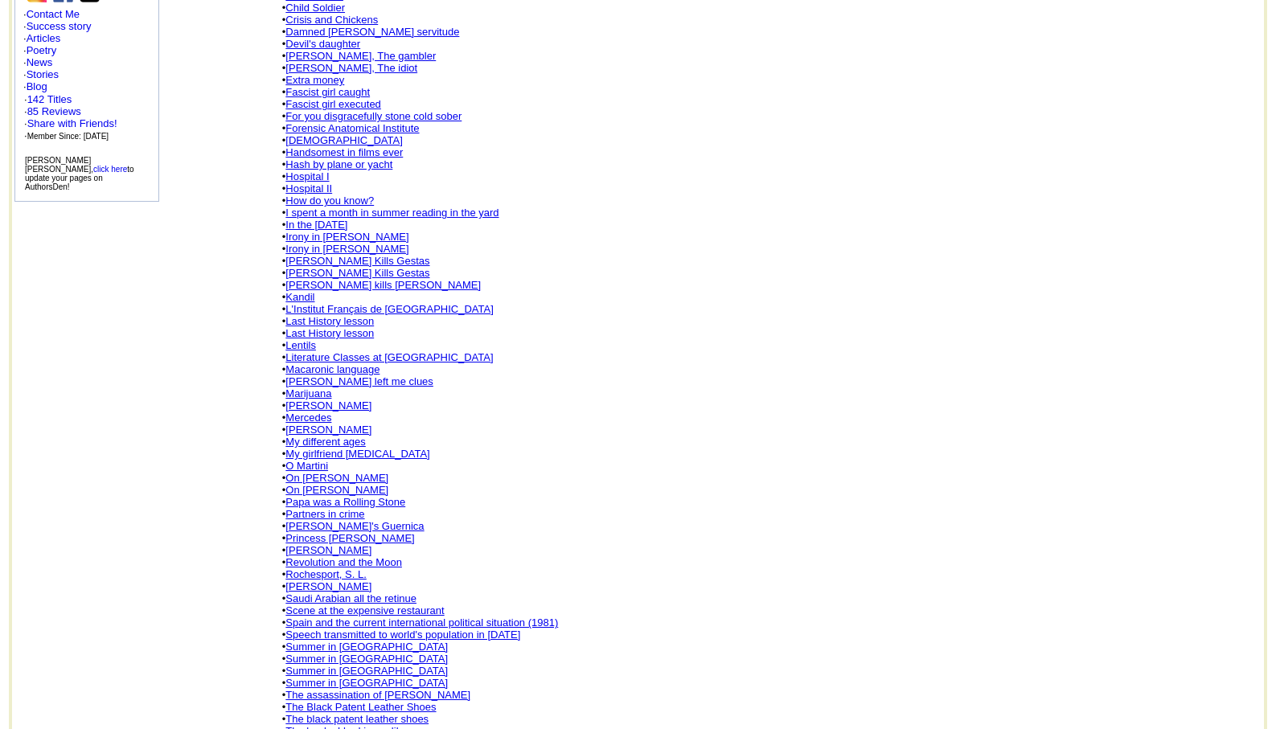
click at [335, 544] on link "REGIS TANTUM" at bounding box center [328, 550] width 86 height 12
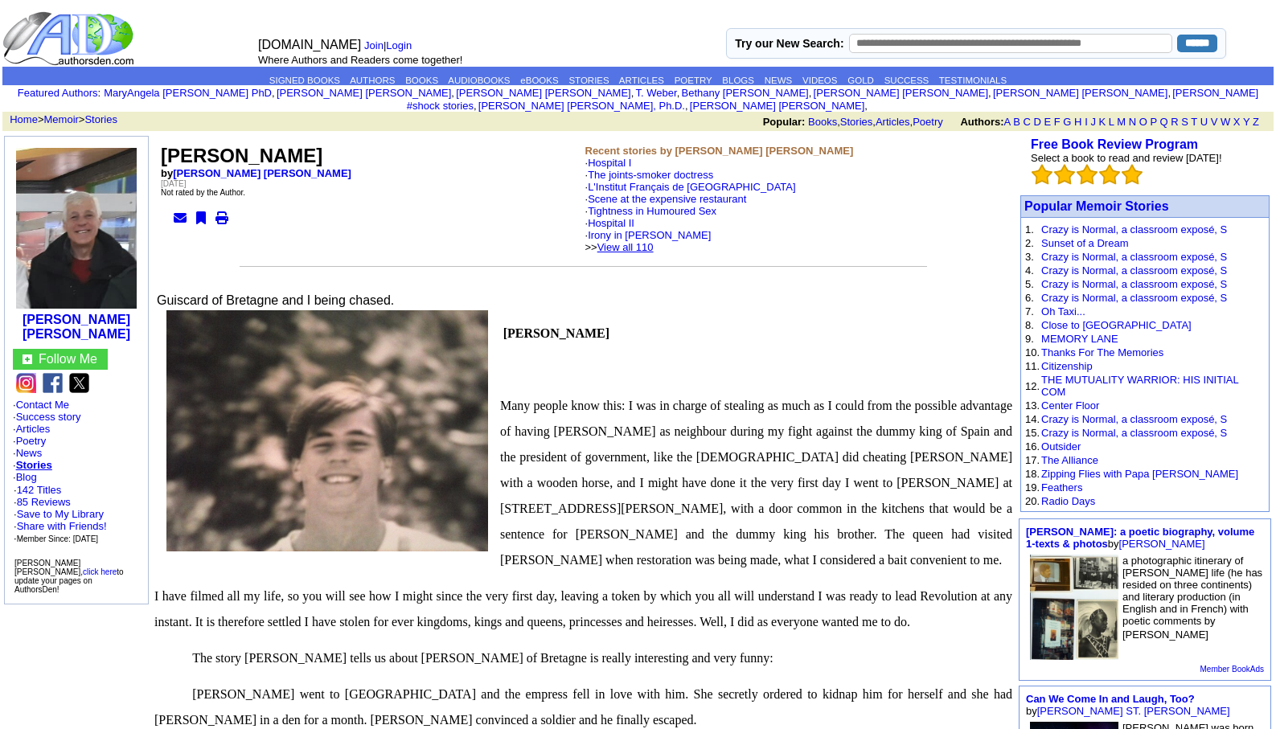
click at [651, 241] on link "View all 110" at bounding box center [625, 247] width 56 height 12
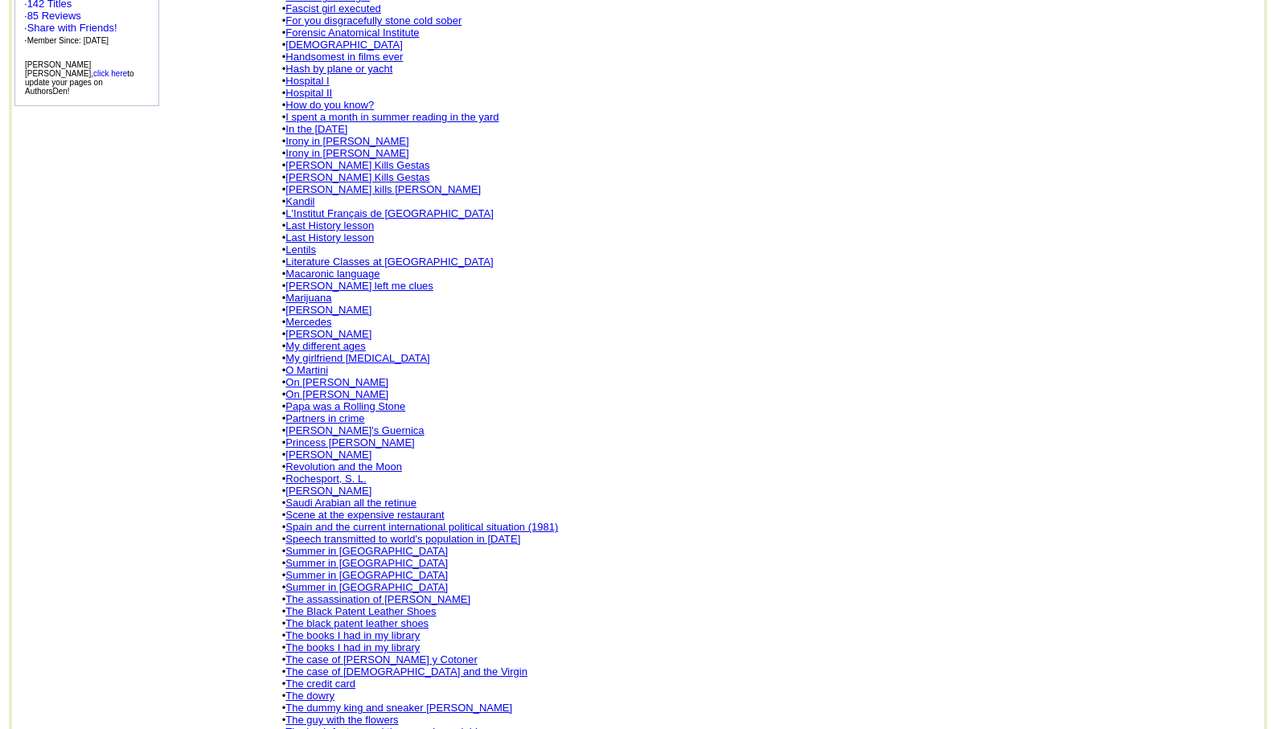
scroll to position [579, 0]
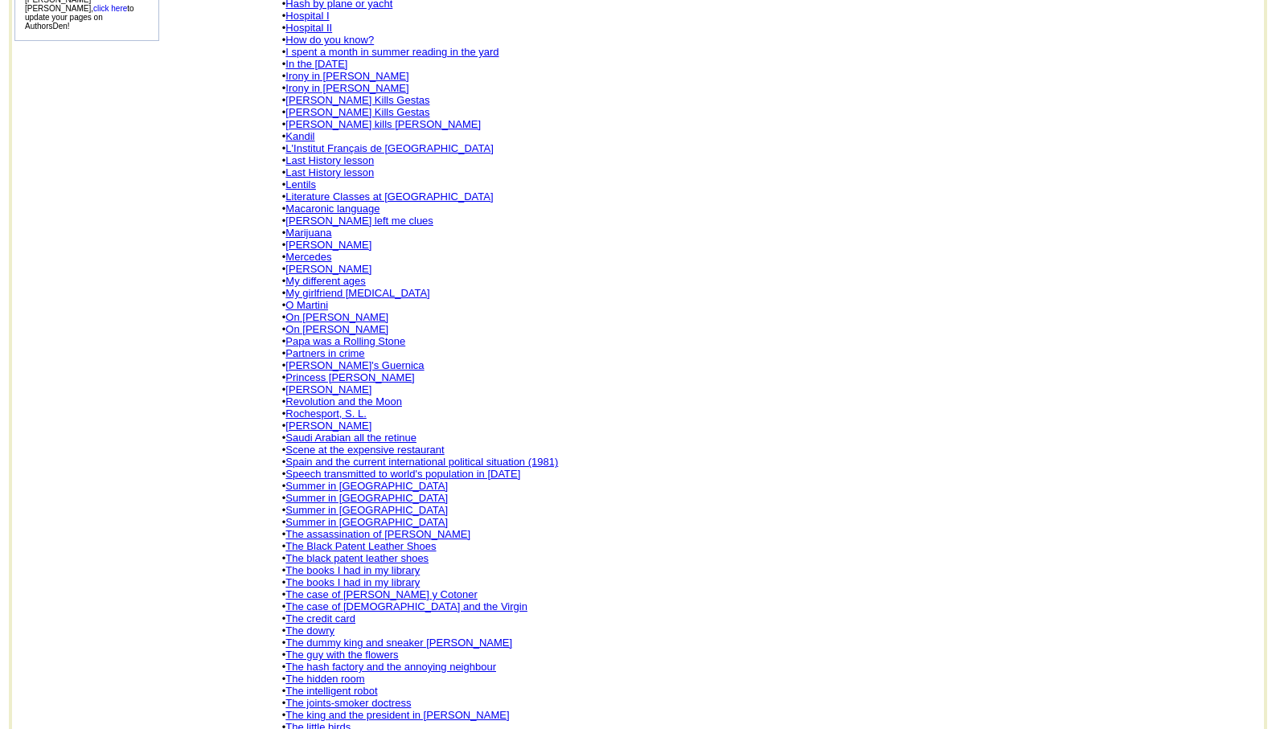
click at [355, 480] on link "Summer in Ourense" at bounding box center [366, 486] width 162 height 12
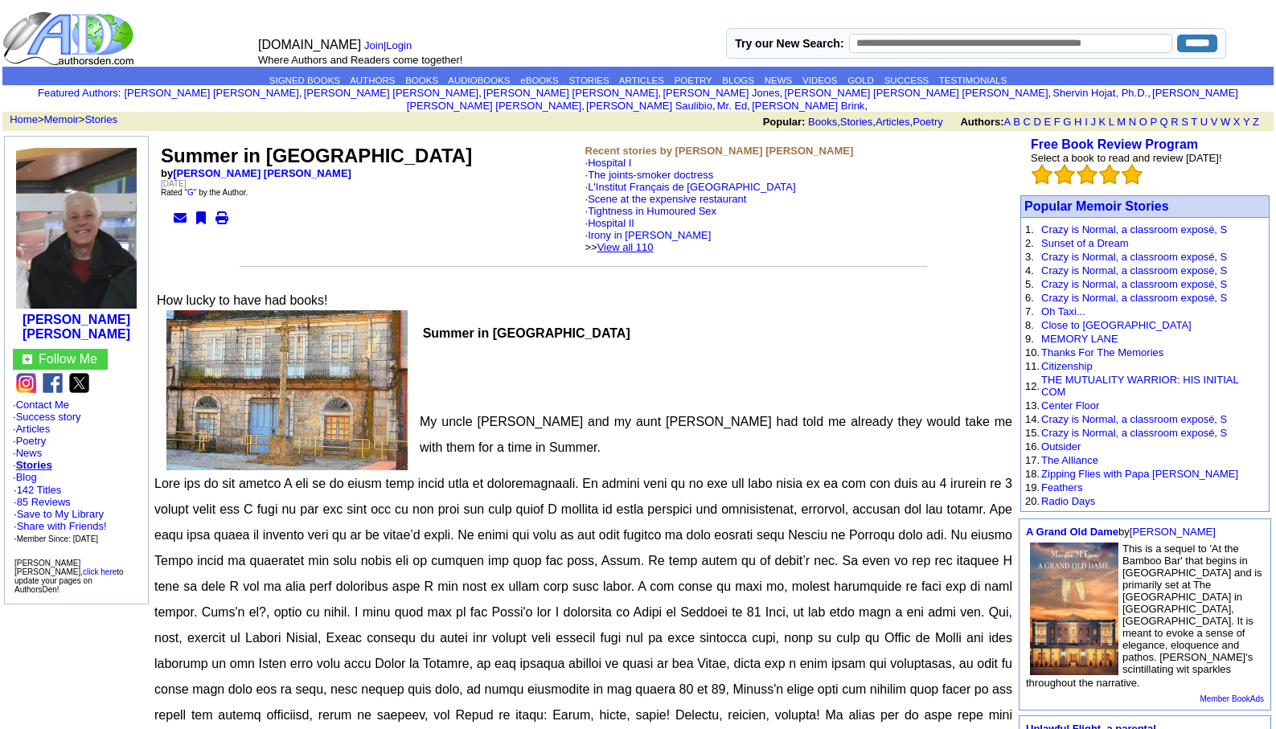
click at [649, 241] on link "View all 110" at bounding box center [625, 247] width 56 height 12
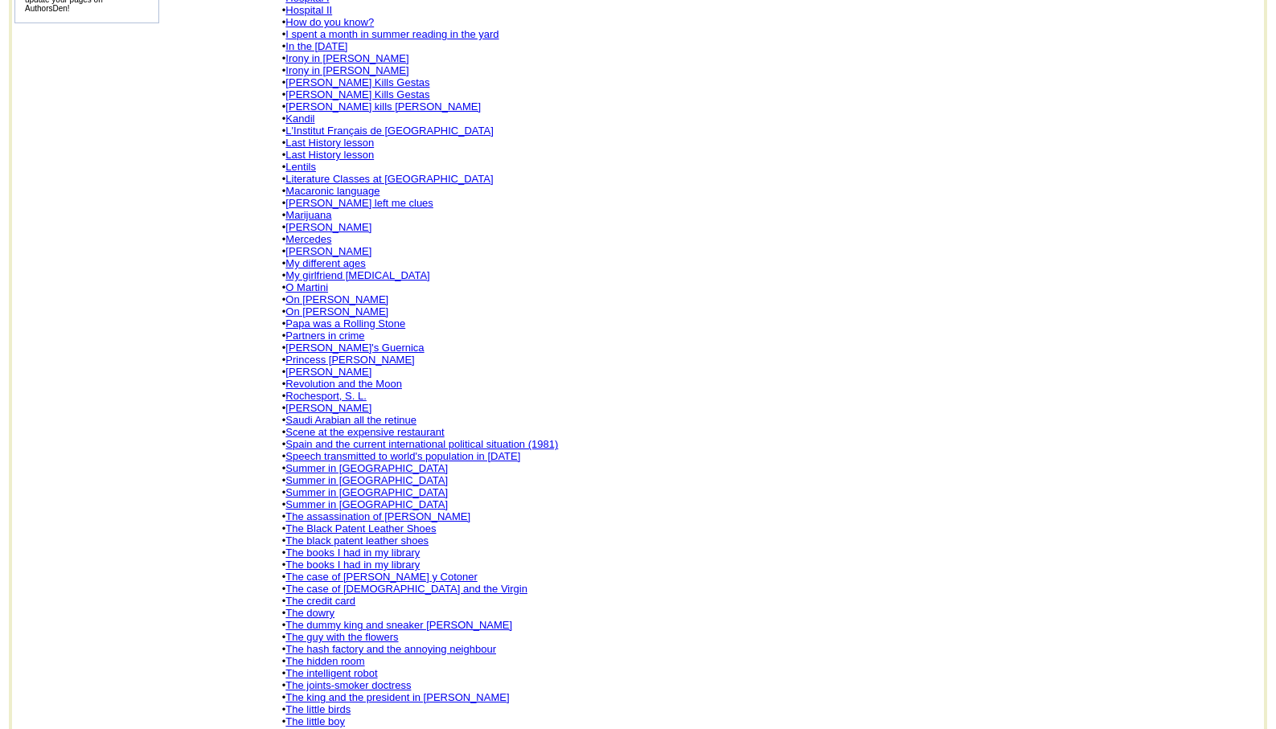
scroll to position [611, 0]
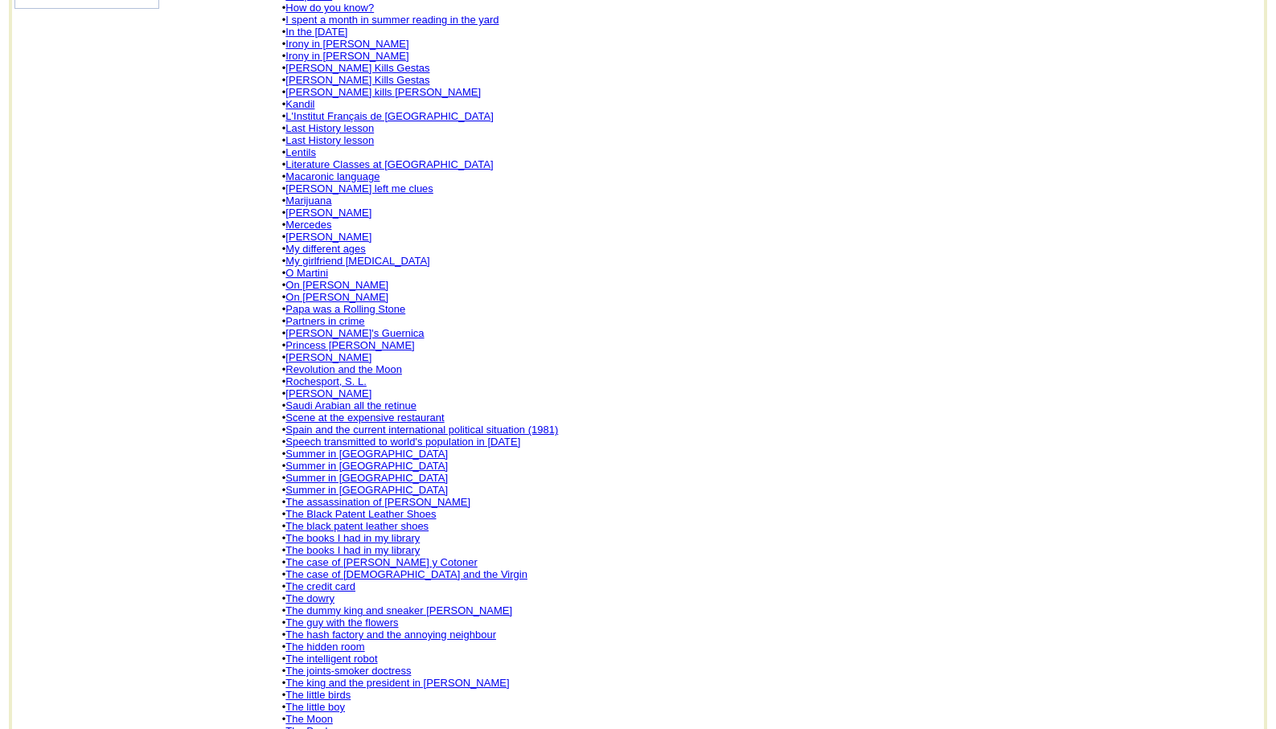
click at [376, 496] on link "The assassination of [PERSON_NAME]" at bounding box center [377, 502] width 185 height 12
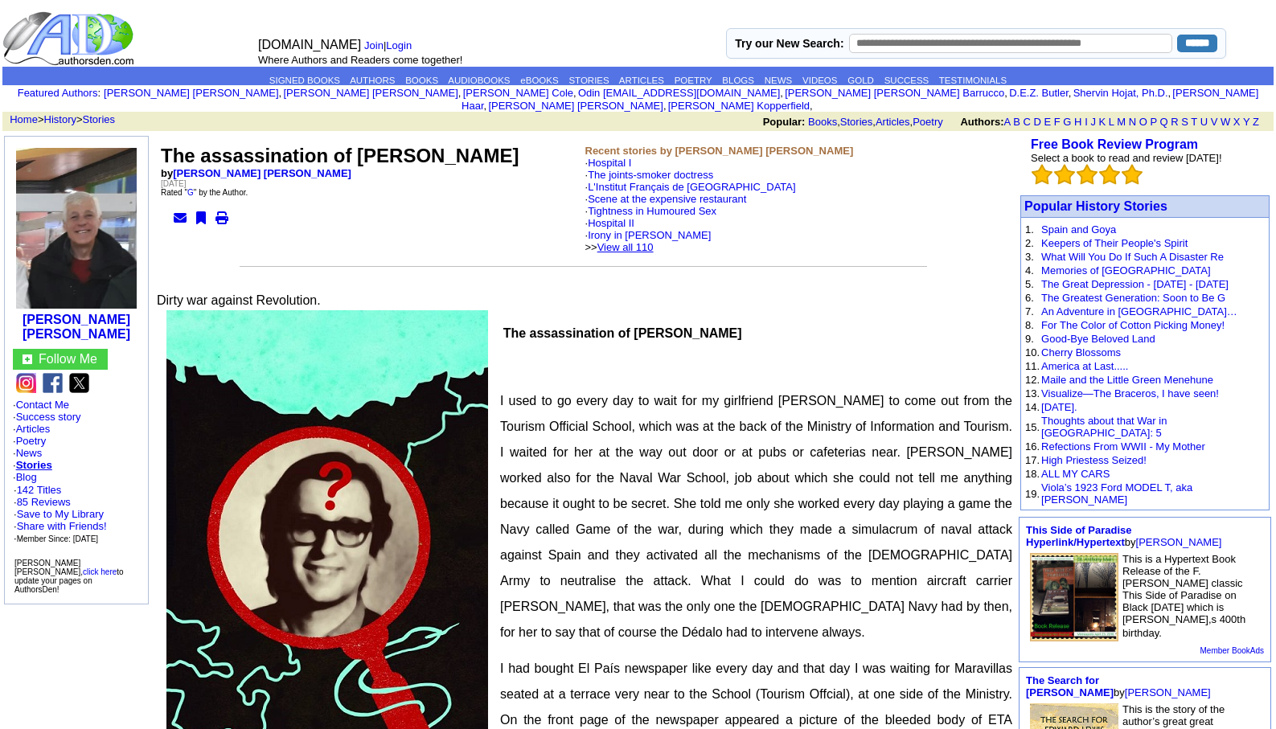
click at [654, 241] on link "View all 110" at bounding box center [625, 247] width 56 height 12
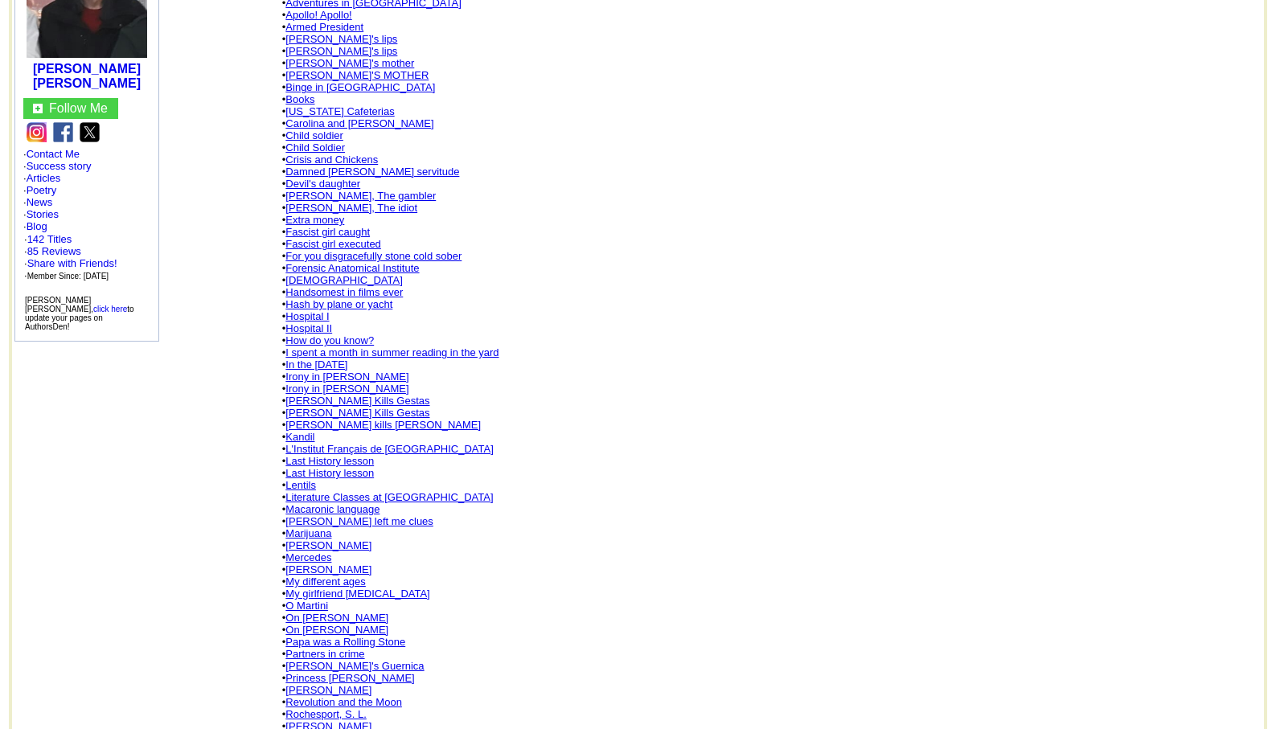
scroll to position [354, 0]
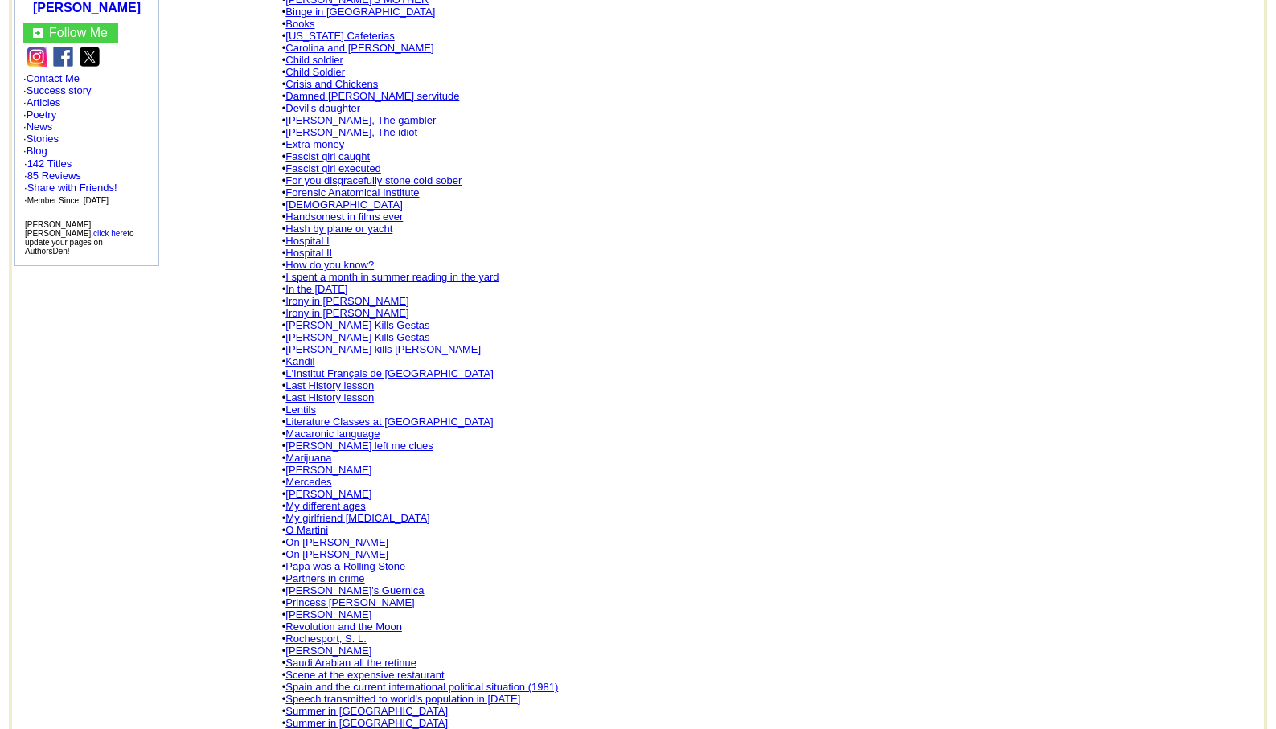
click at [333, 428] on link "Macaronic language" at bounding box center [332, 434] width 94 height 12
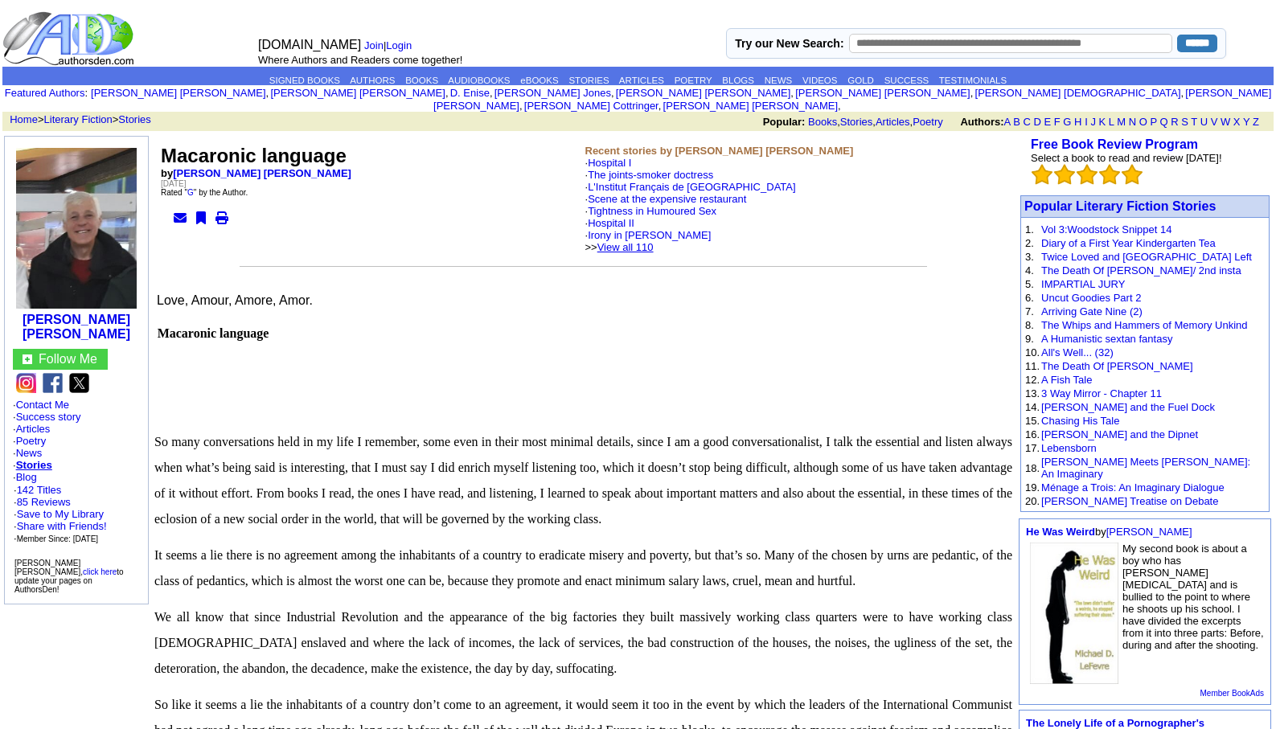
click at [654, 241] on link "View all 110" at bounding box center [625, 247] width 56 height 12
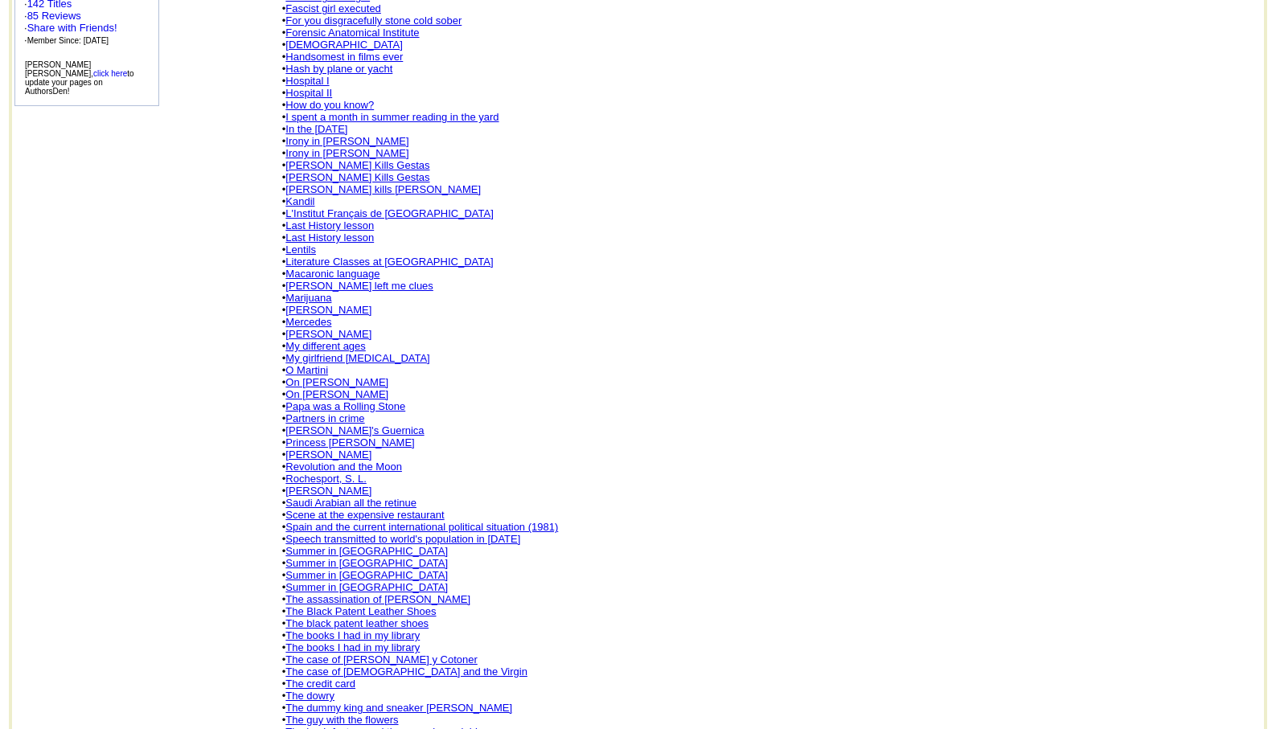
scroll to position [515, 0]
click at [340, 605] on link "The Black Patent Leather Shoes" at bounding box center [360, 611] width 150 height 12
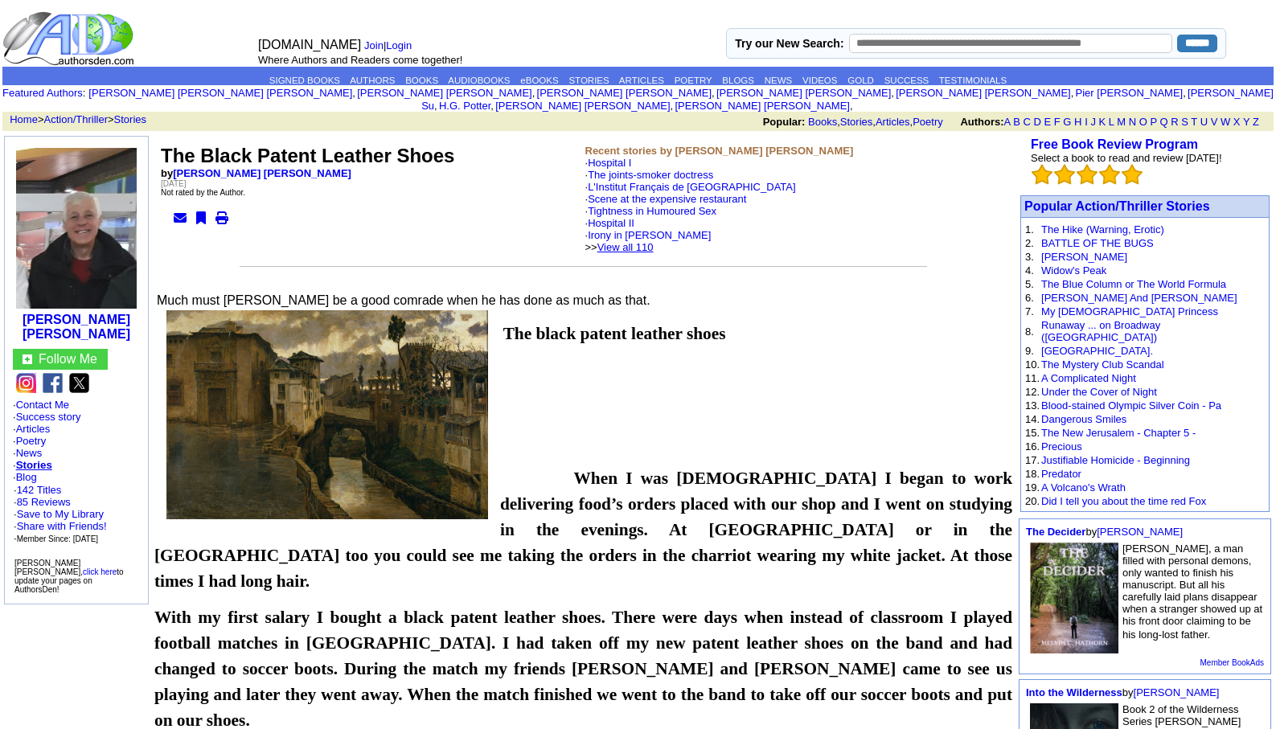
click at [654, 241] on link "View all 110" at bounding box center [625, 247] width 56 height 12
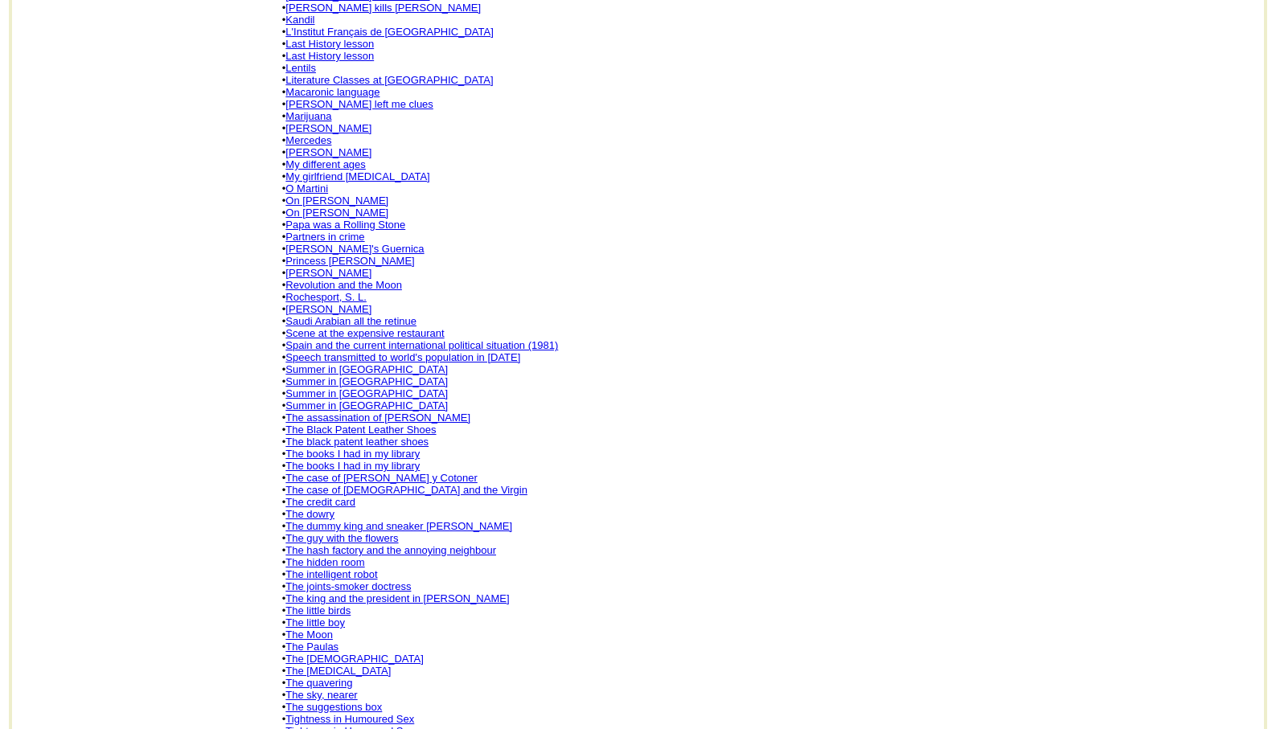
scroll to position [740, 0]
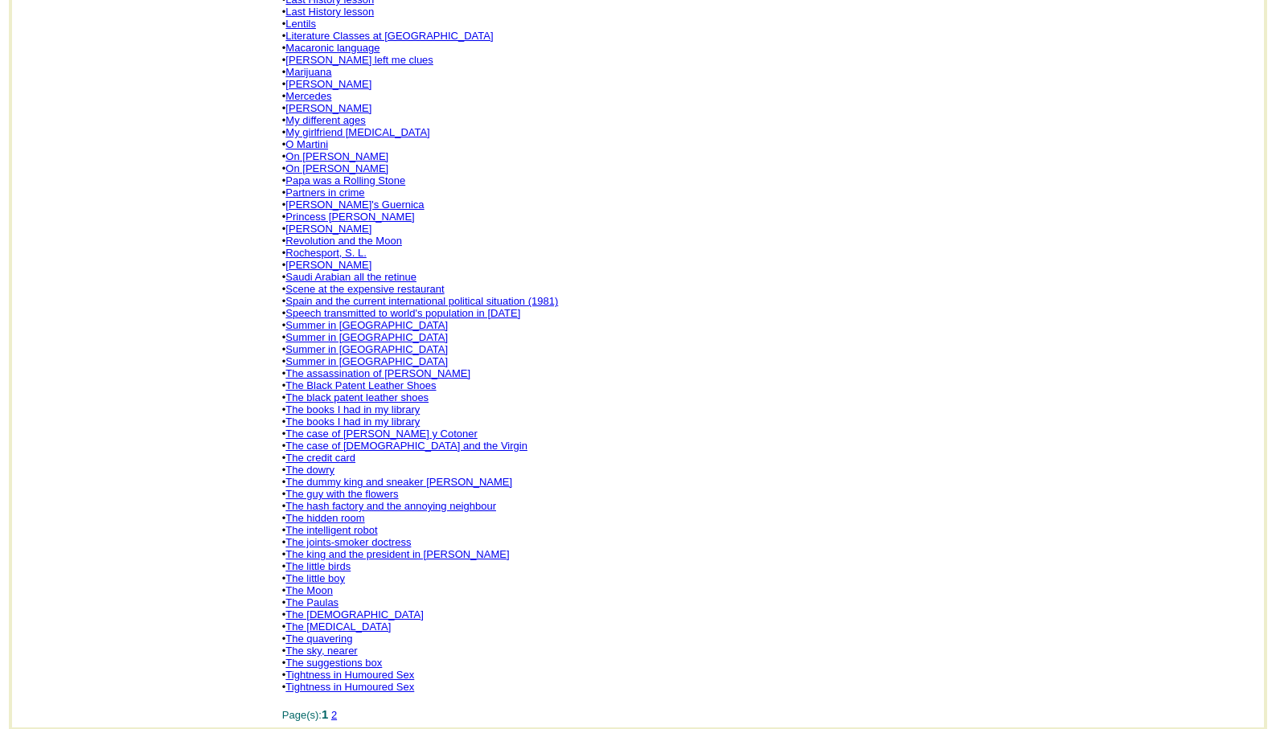
click at [441, 428] on link "The case of [PERSON_NAME] y Cotoner" at bounding box center [380, 434] width 191 height 12
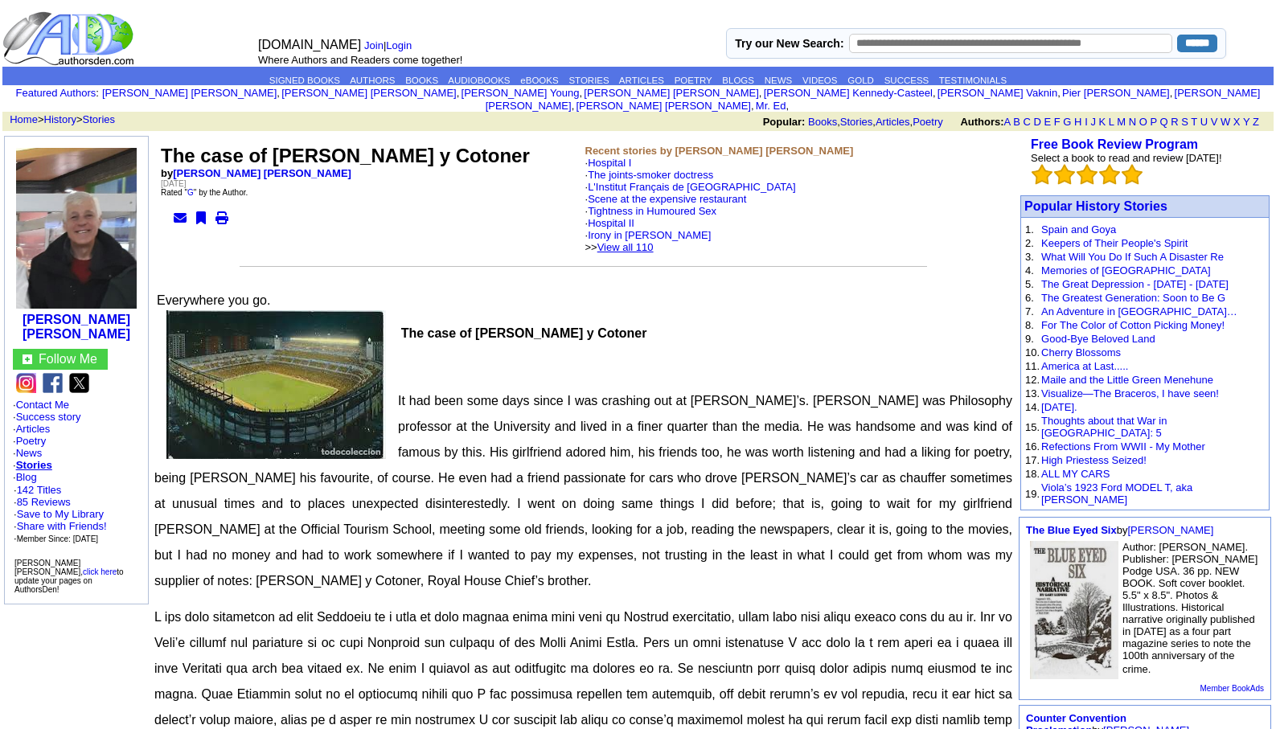
click at [654, 241] on link "View all 110" at bounding box center [625, 247] width 56 height 12
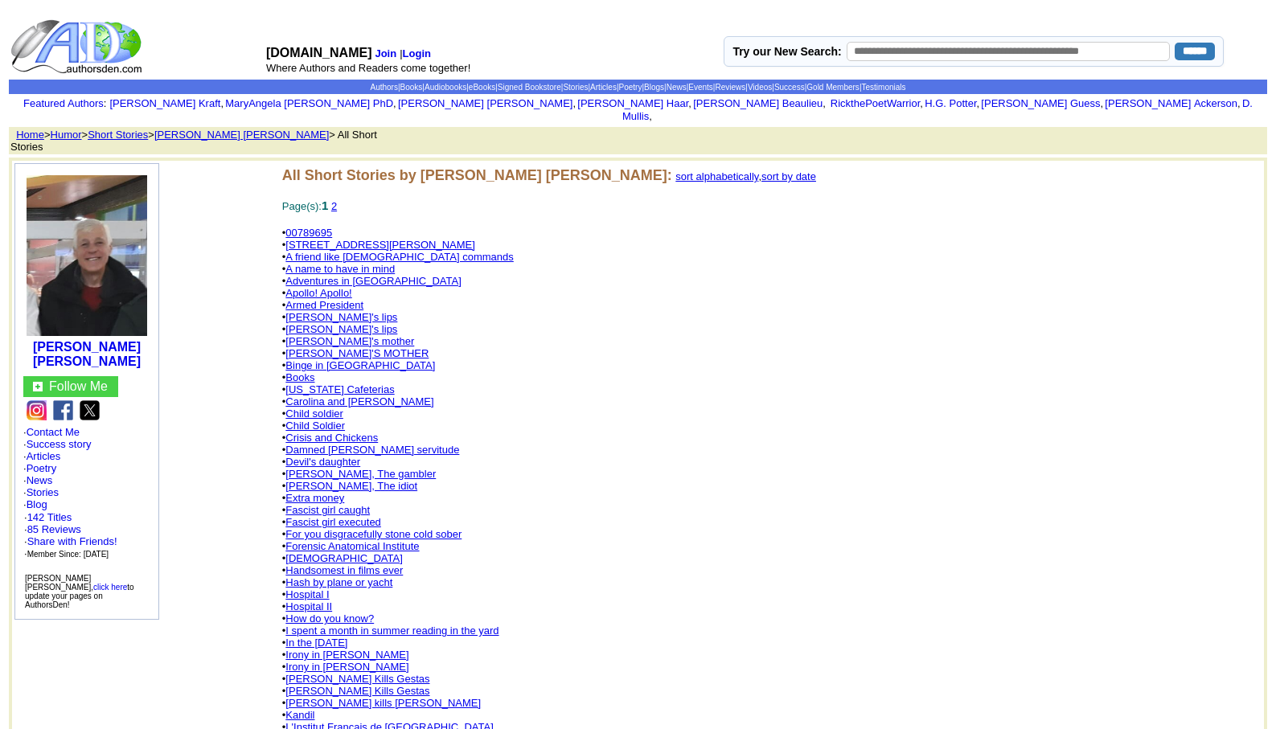
scroll to position [638, 0]
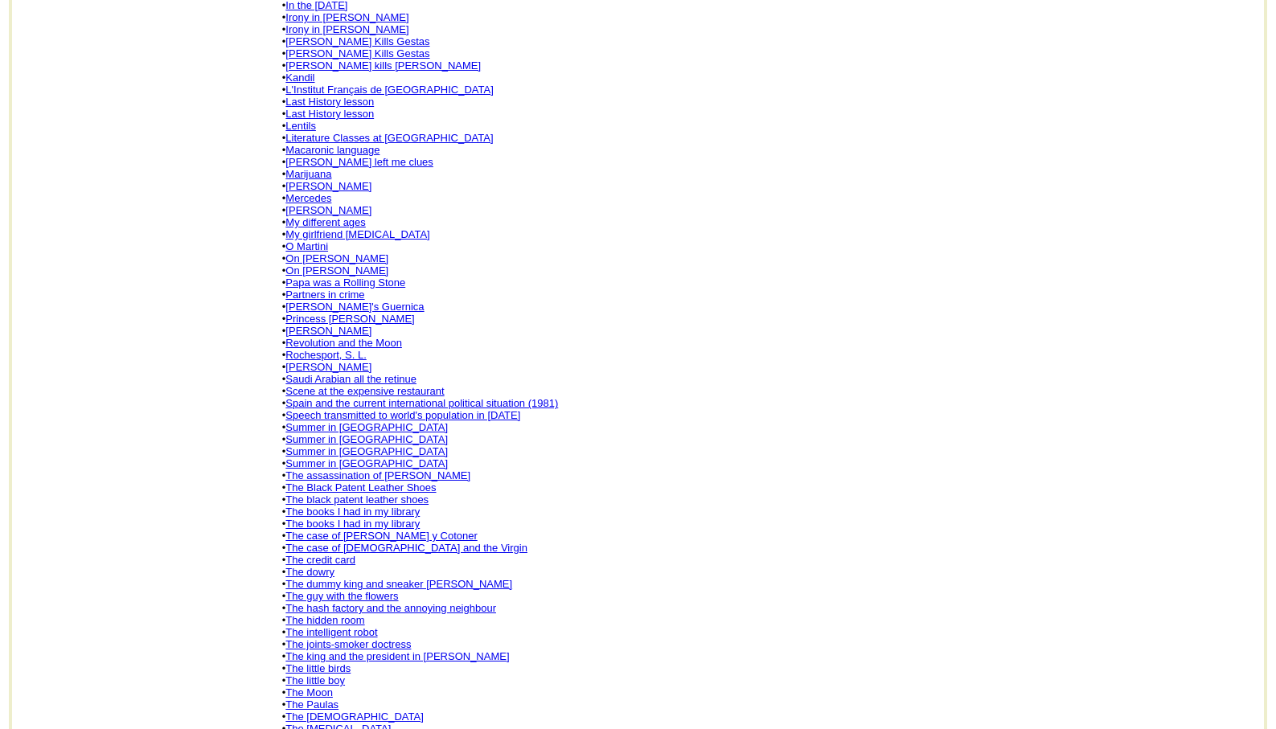
click at [320, 699] on link "The Paulas" at bounding box center [311, 705] width 53 height 12
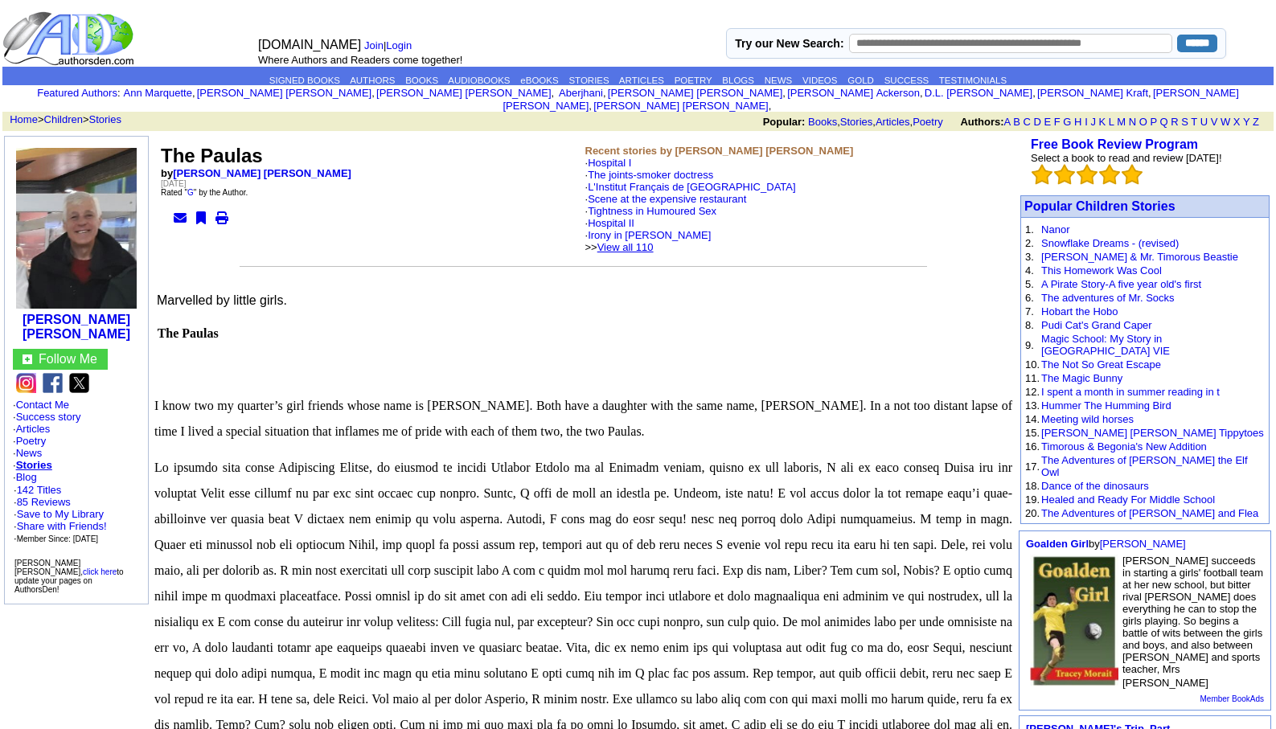
click at [654, 241] on link "View all 110" at bounding box center [625, 247] width 56 height 12
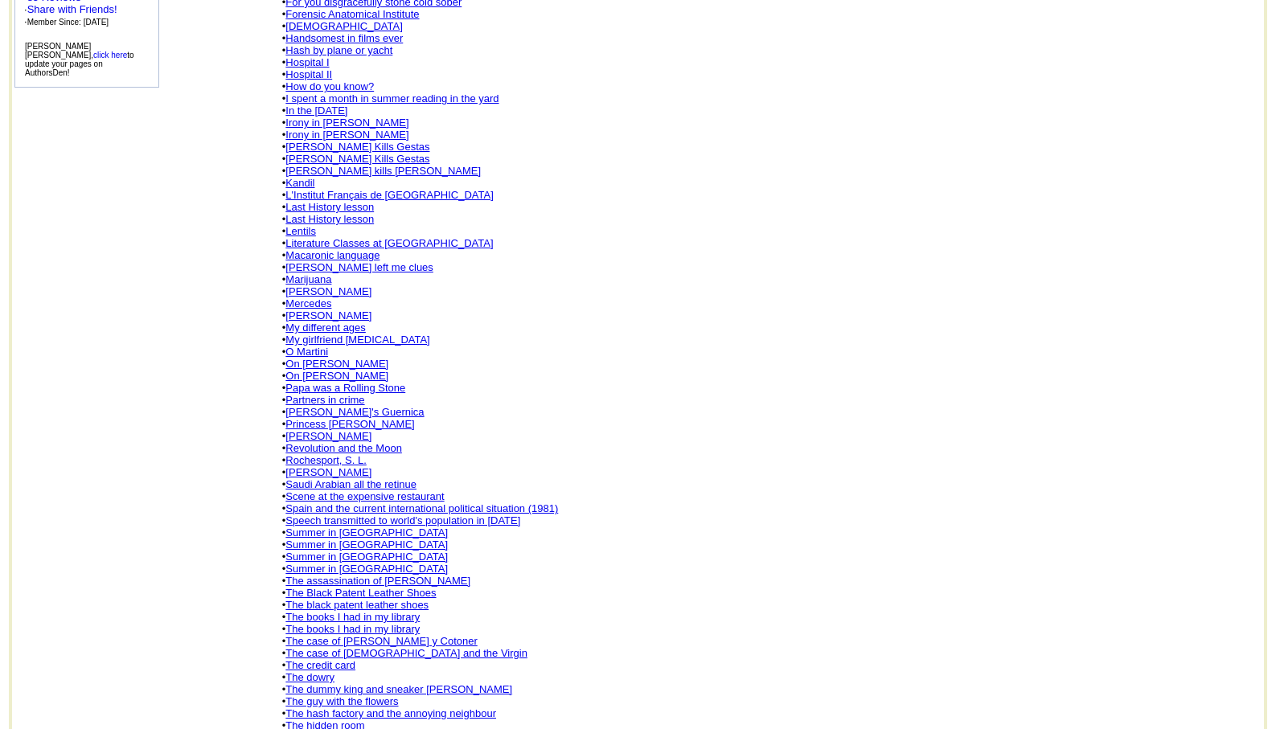
scroll to position [547, 0]
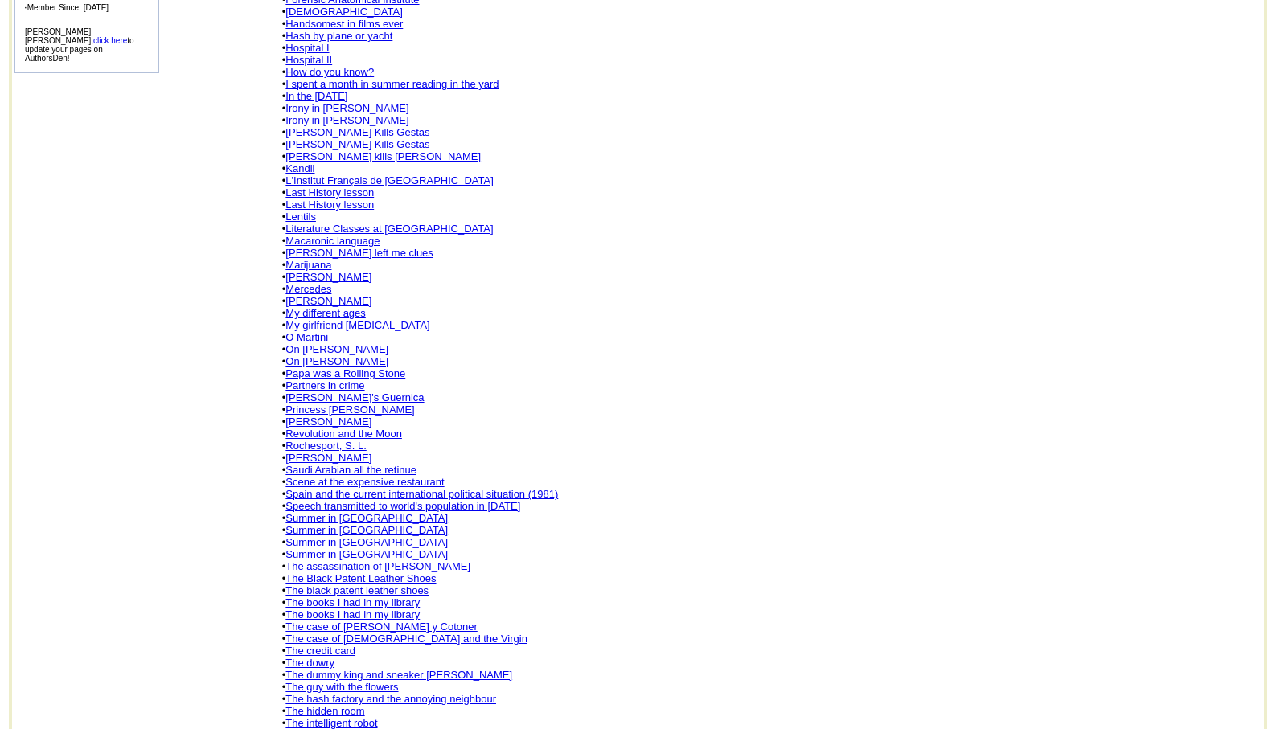
click at [416, 669] on link "The dummy king and sneaker Adolfo Suárez" at bounding box center [398, 675] width 227 height 12
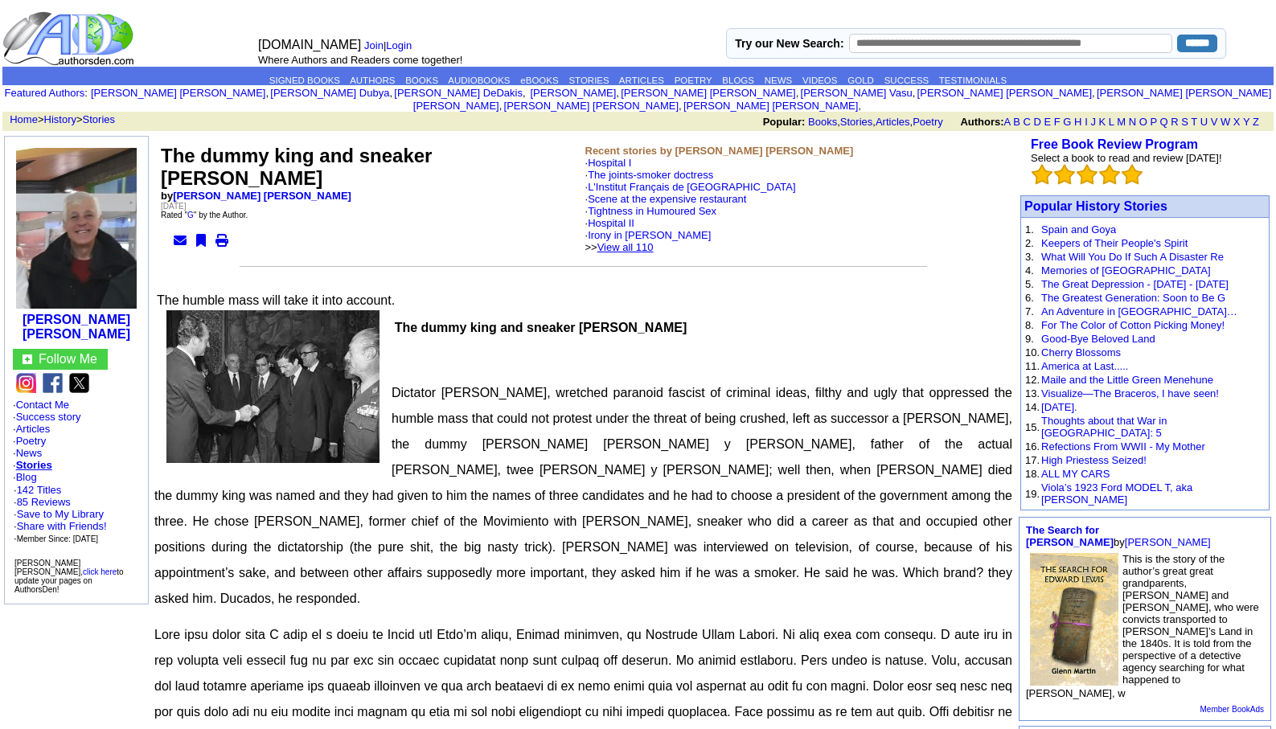
click at [654, 241] on link "View all 110" at bounding box center [625, 247] width 56 height 12
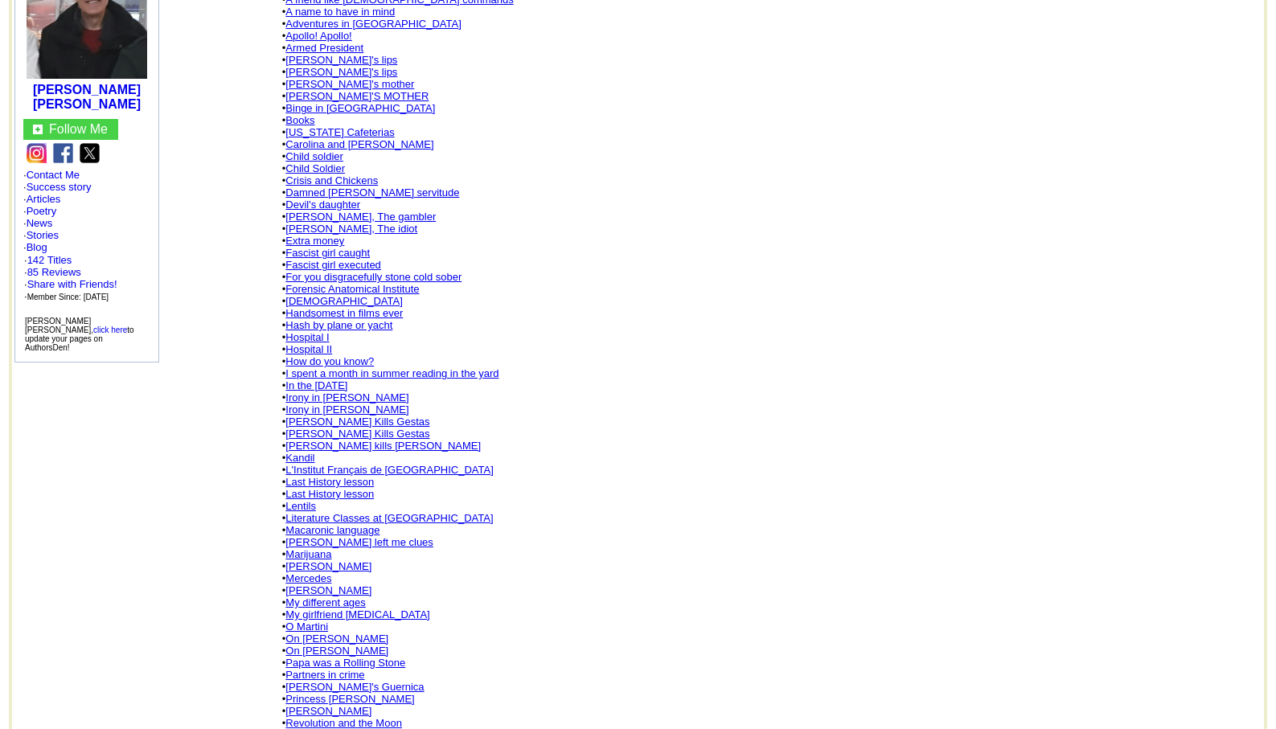
scroll to position [289, 0]
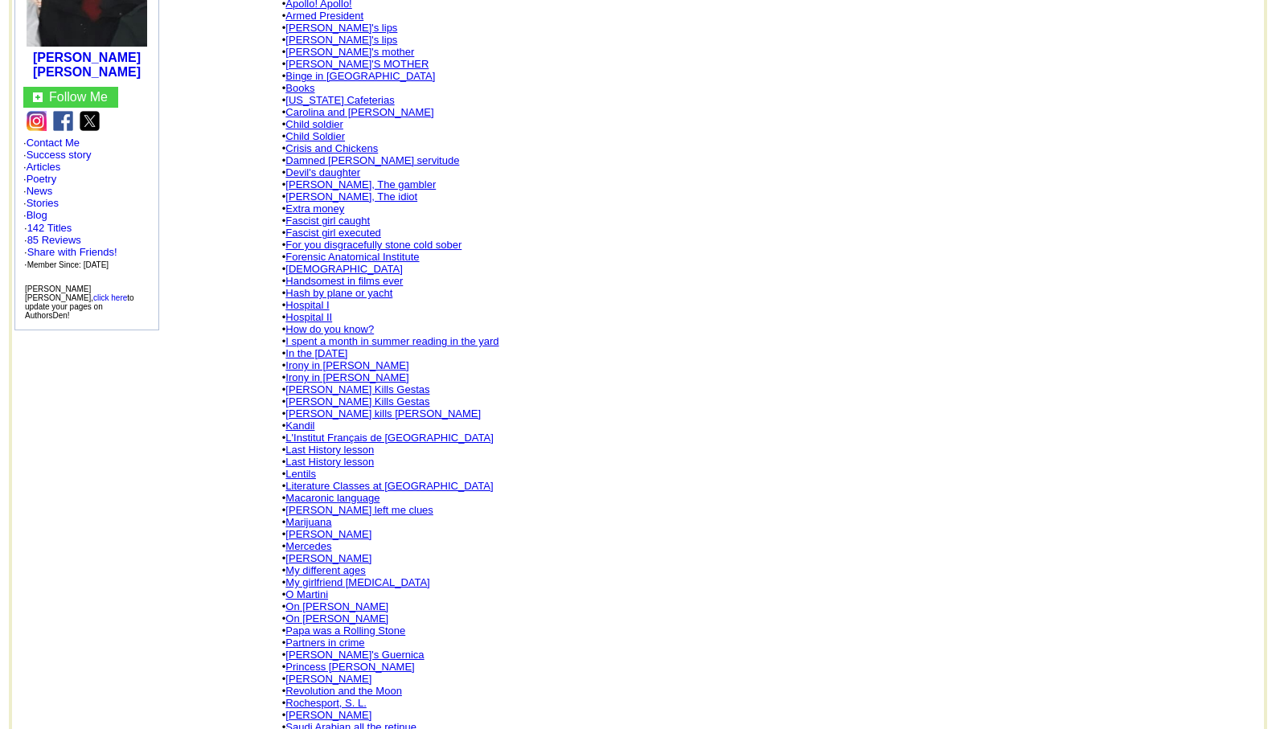
click at [341, 504] on link "[PERSON_NAME] left me clues" at bounding box center [359, 510] width 148 height 12
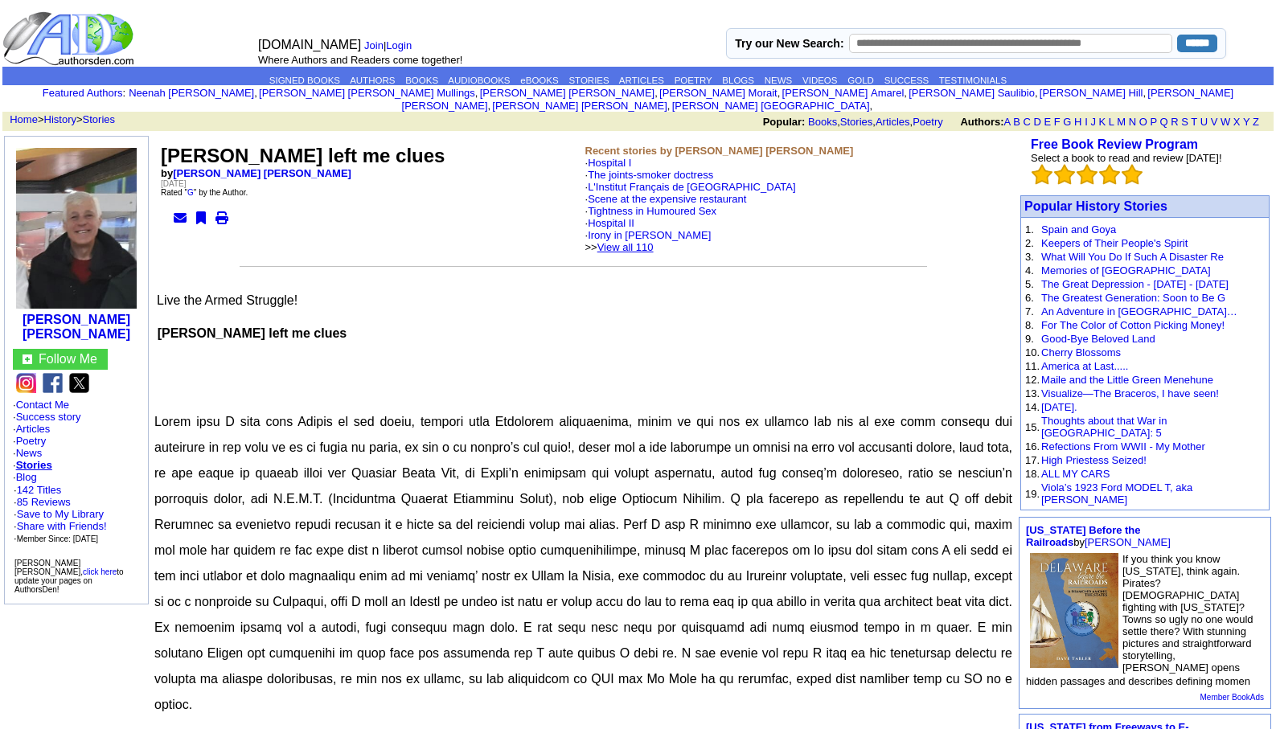
click at [654, 241] on link "View all 110" at bounding box center [625, 247] width 56 height 12
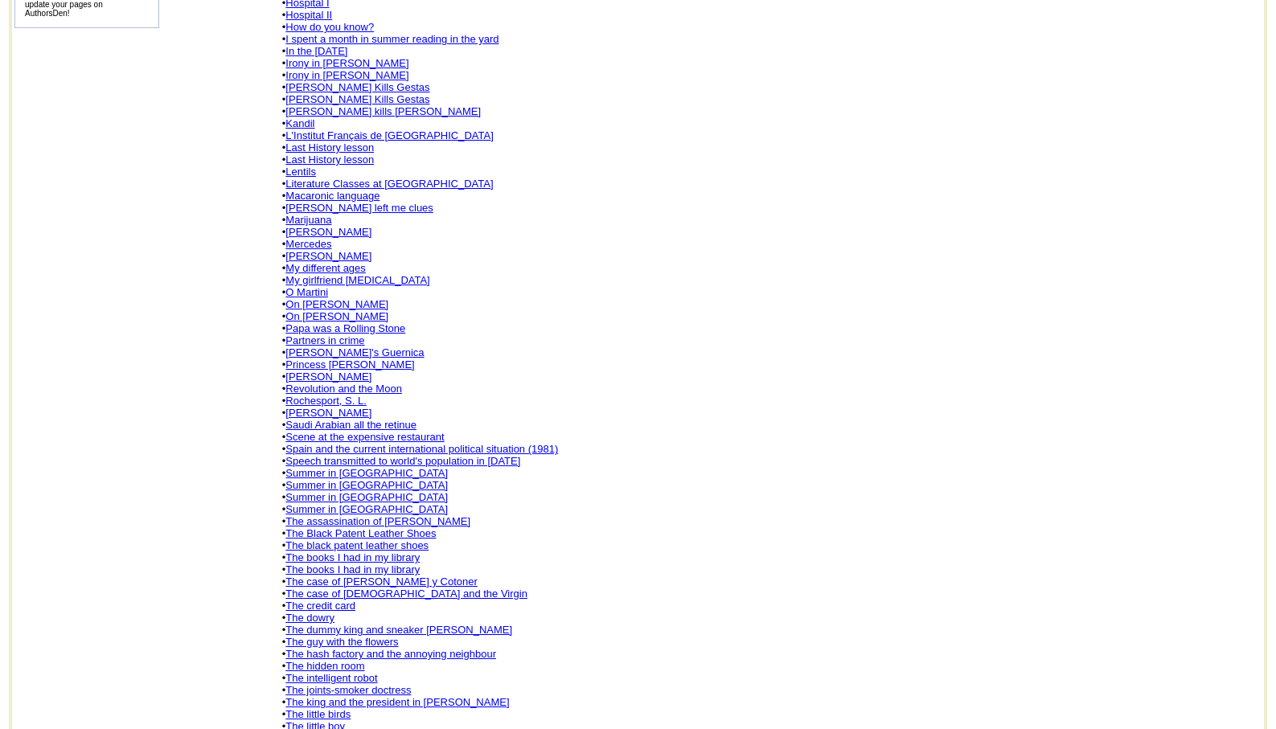
scroll to position [643, 0]
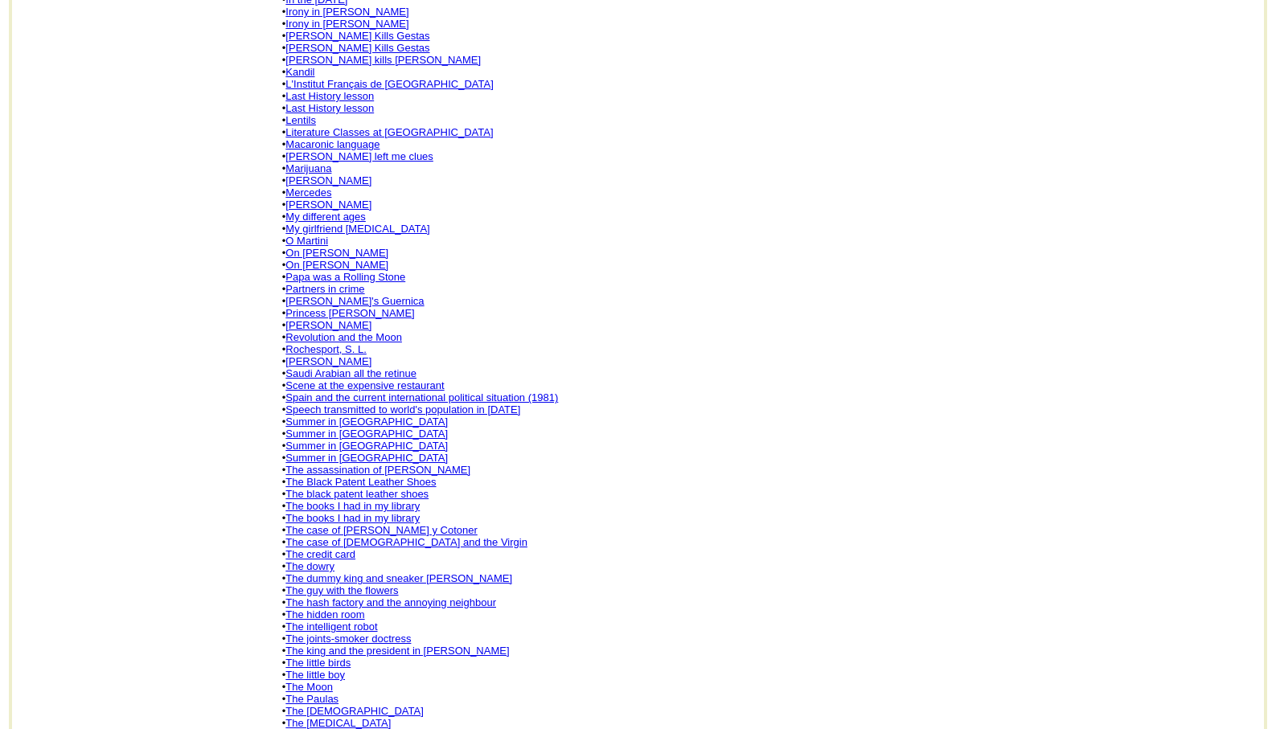
click at [399, 645] on link "The king and the president in [PERSON_NAME]" at bounding box center [397, 651] width 224 height 12
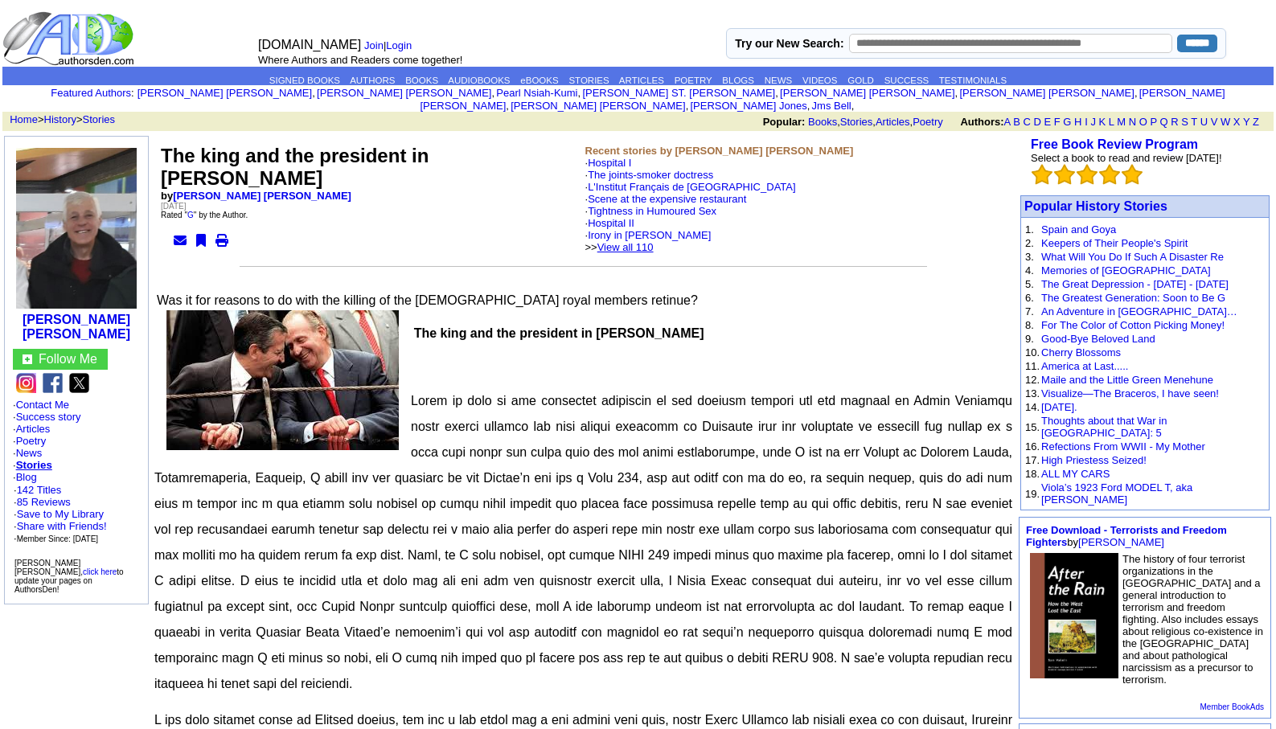
click at [649, 241] on link "View all 110" at bounding box center [625, 247] width 56 height 12
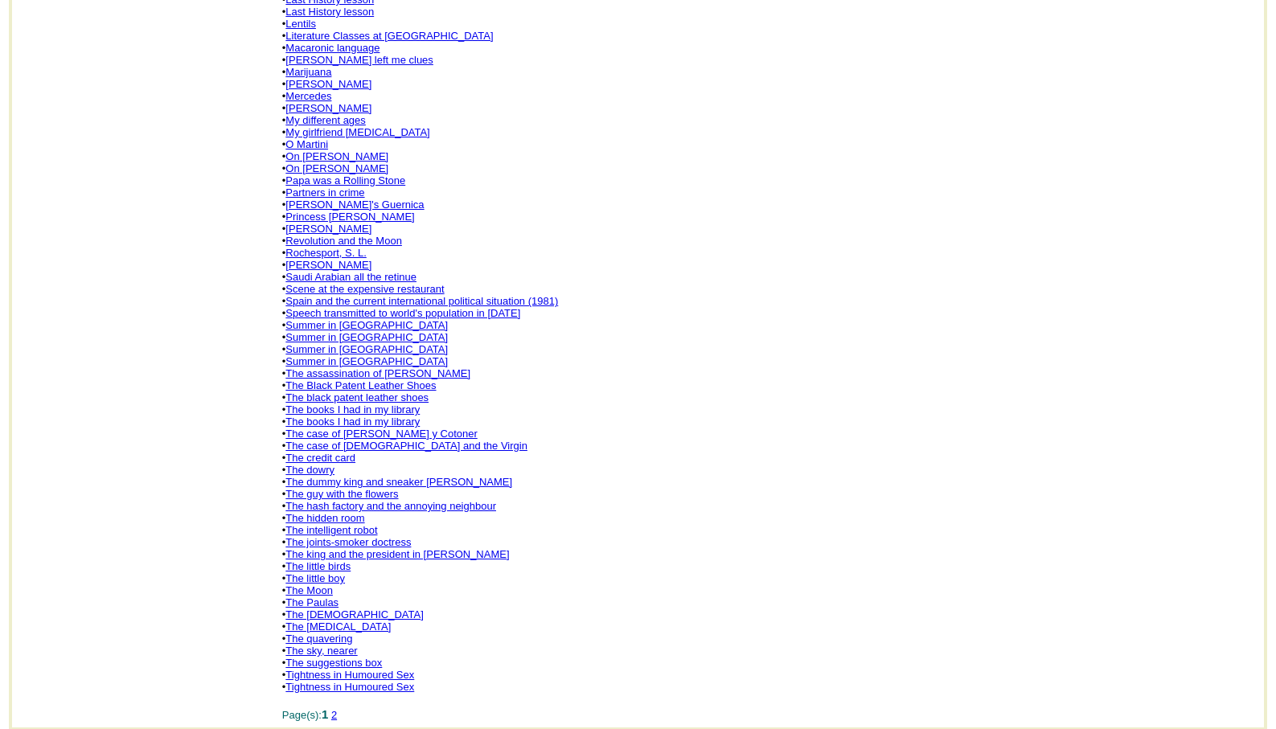
scroll to position [804, 0]
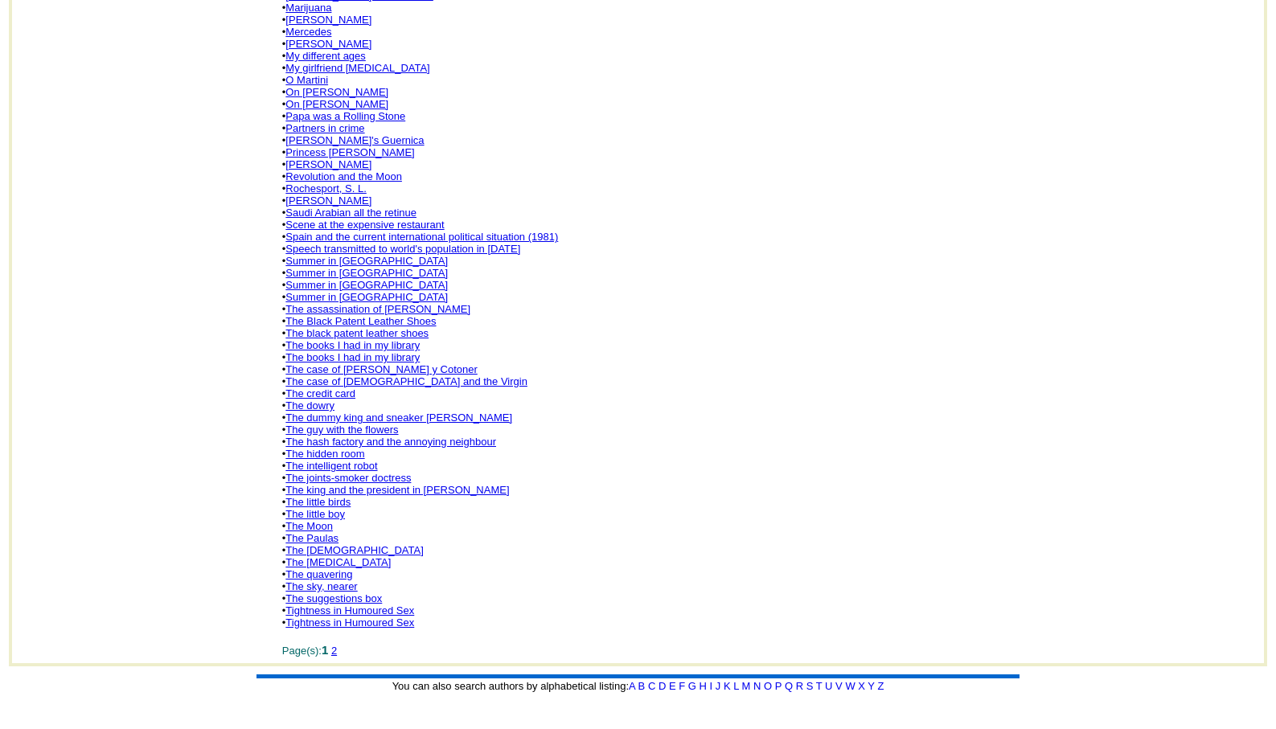
click at [337, 568] on link "The quavering" at bounding box center [318, 574] width 67 height 12
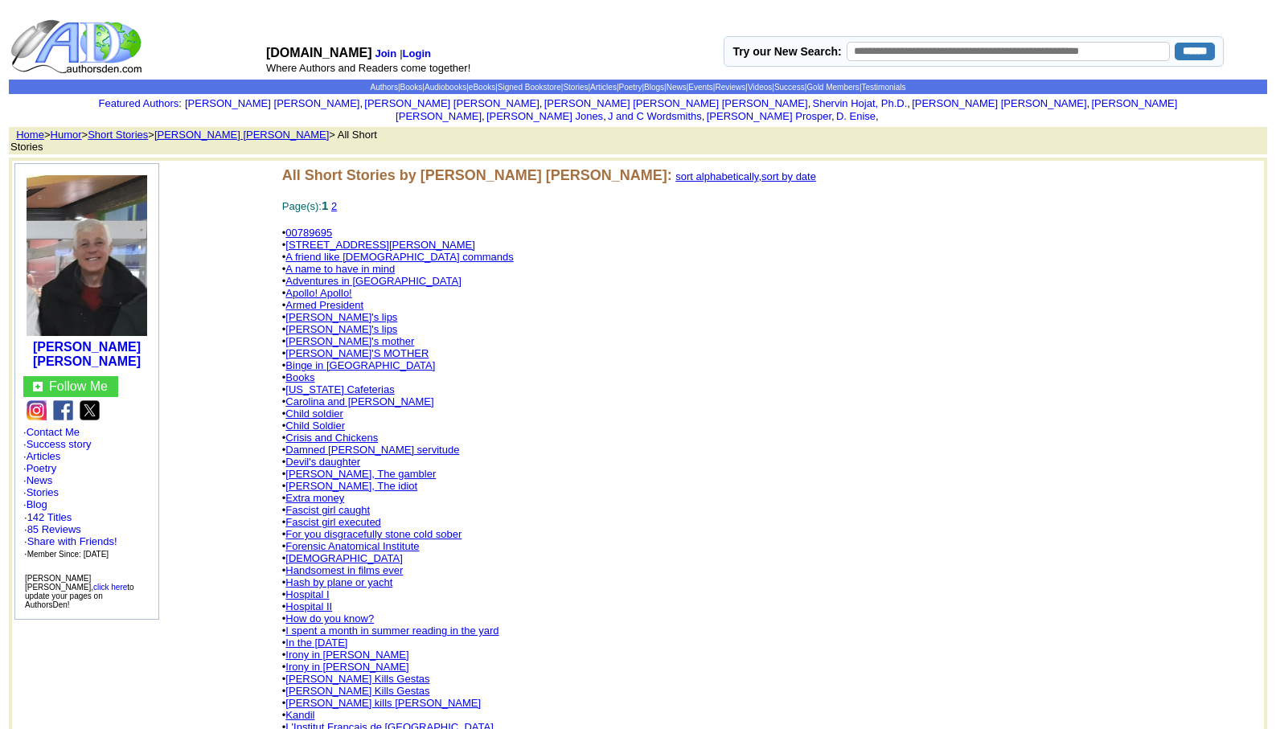
scroll to position [804, 0]
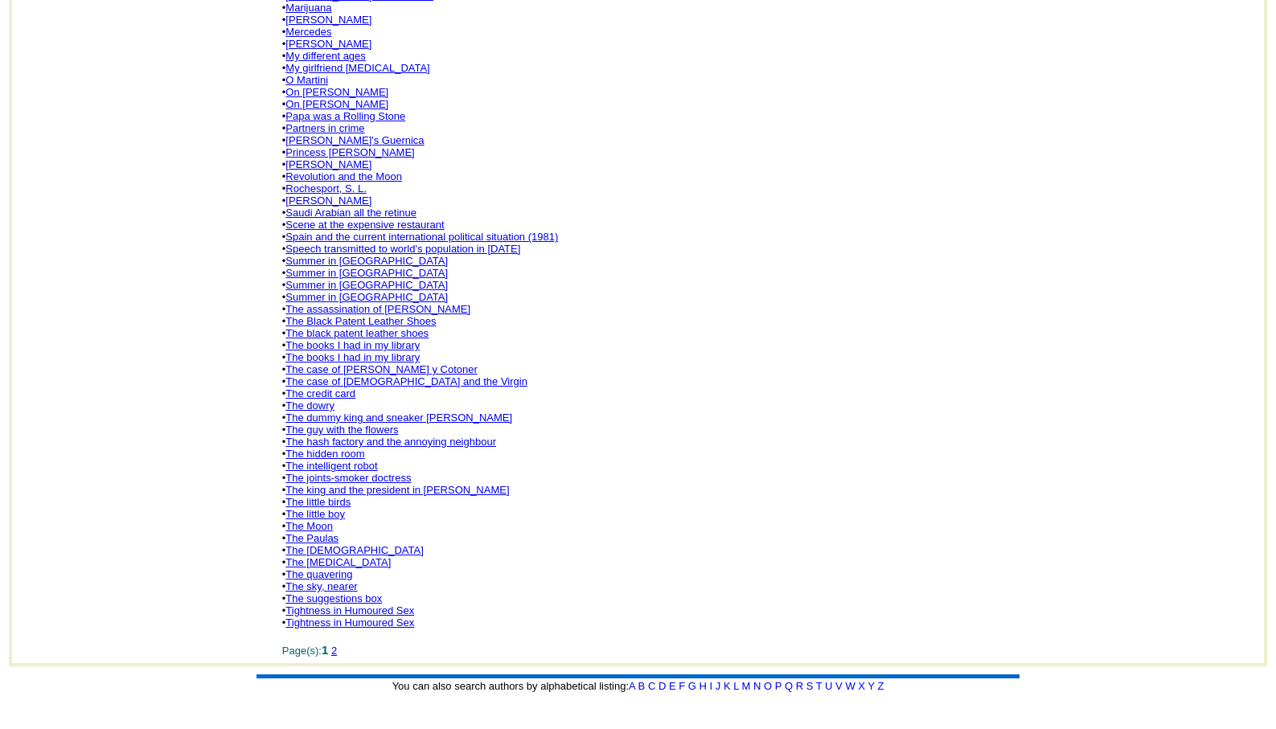
click at [322, 532] on link "The Paulas" at bounding box center [311, 538] width 53 height 12
